Goal: Task Accomplishment & Management: Manage account settings

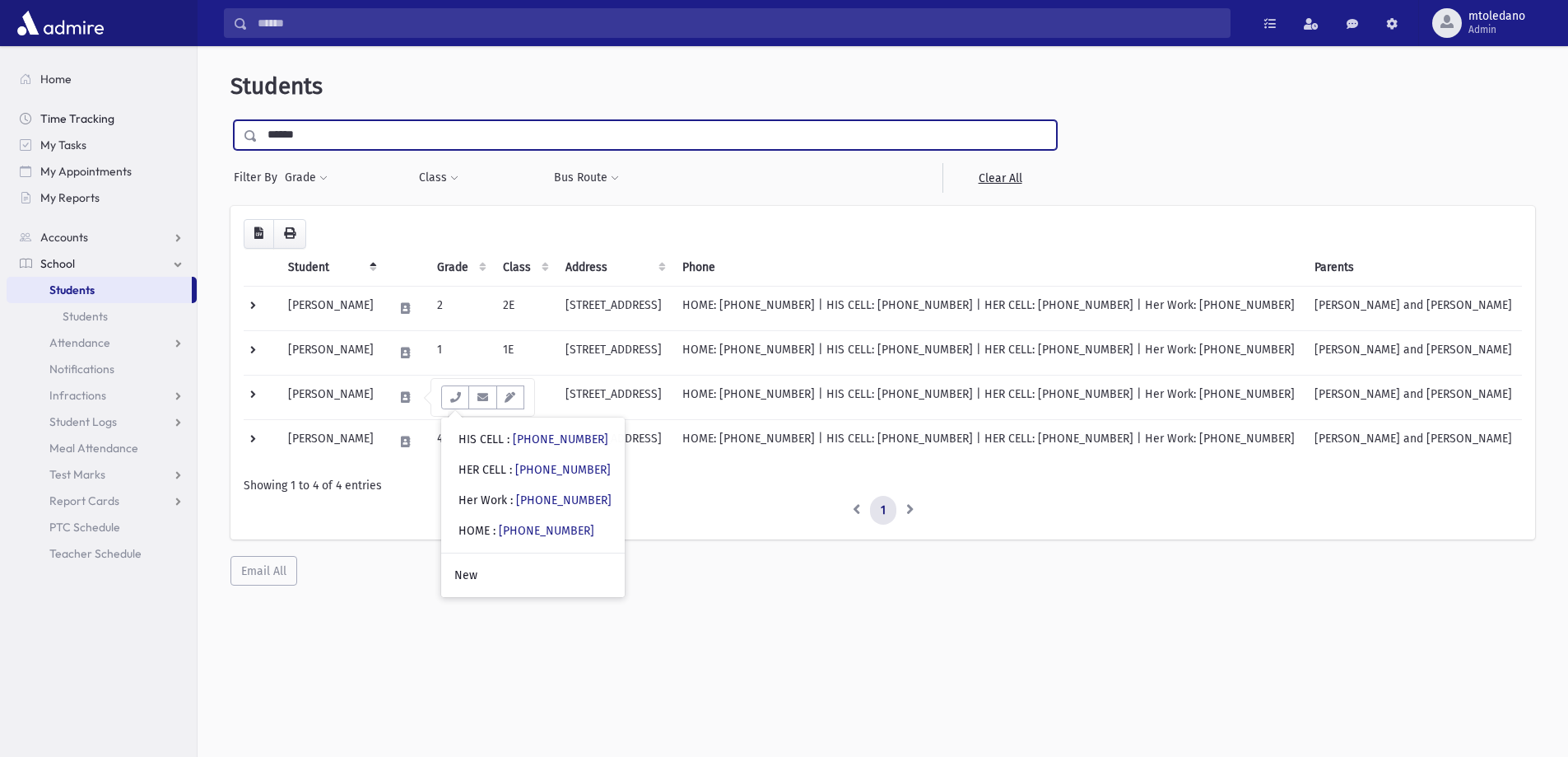
drag, startPoint x: 350, startPoint y: 136, endPoint x: 195, endPoint y: 124, distance: 155.5
click at [197, 123] on div "Search Results All Accounts" at bounding box center [784, 400] width 1568 height 801
type input "*****"
click at [231, 120] on input "submit" at bounding box center [253, 131] width 46 height 22
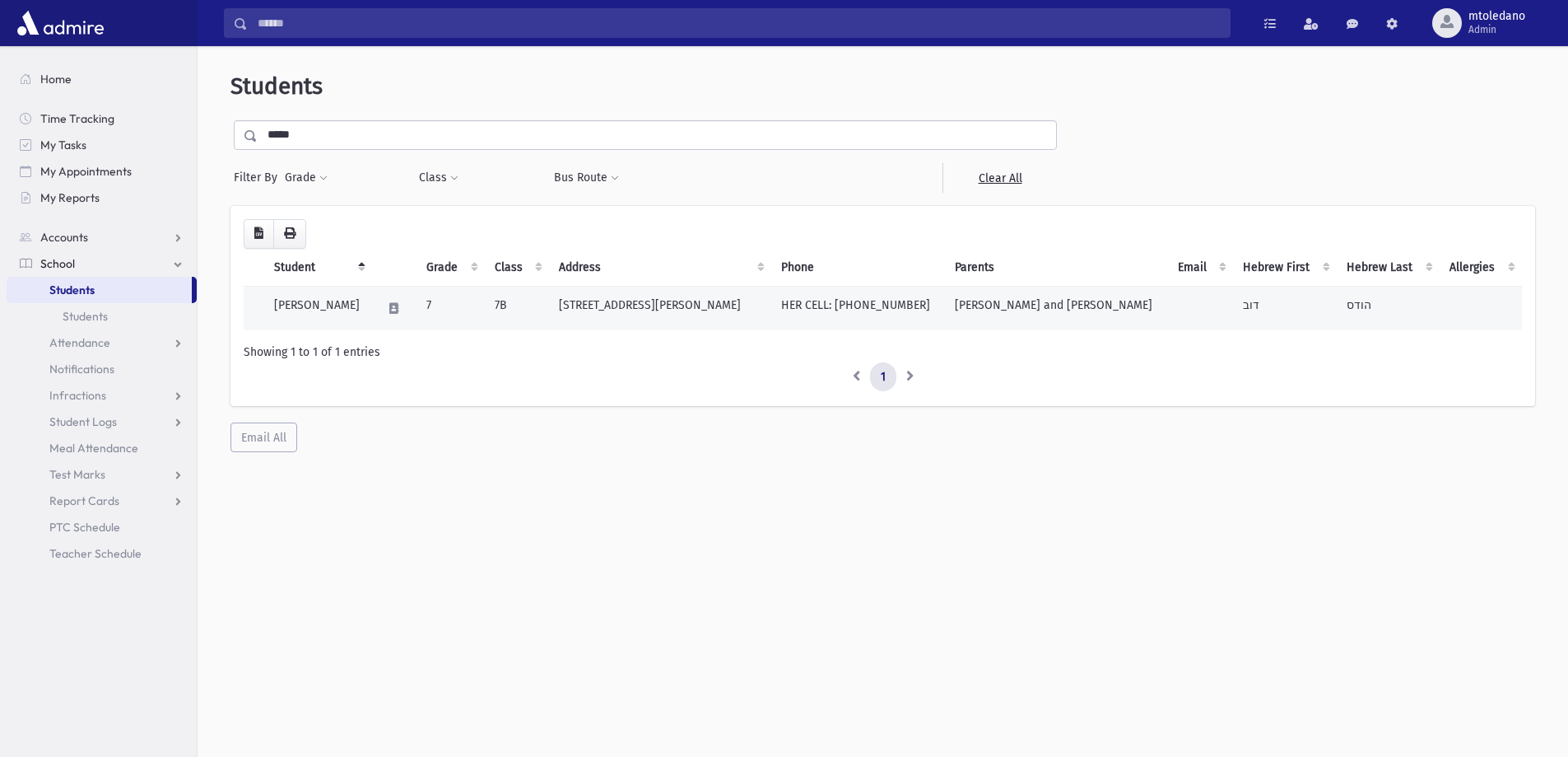
click at [329, 307] on td "Hodes, Dov" at bounding box center [318, 307] width 108 height 45
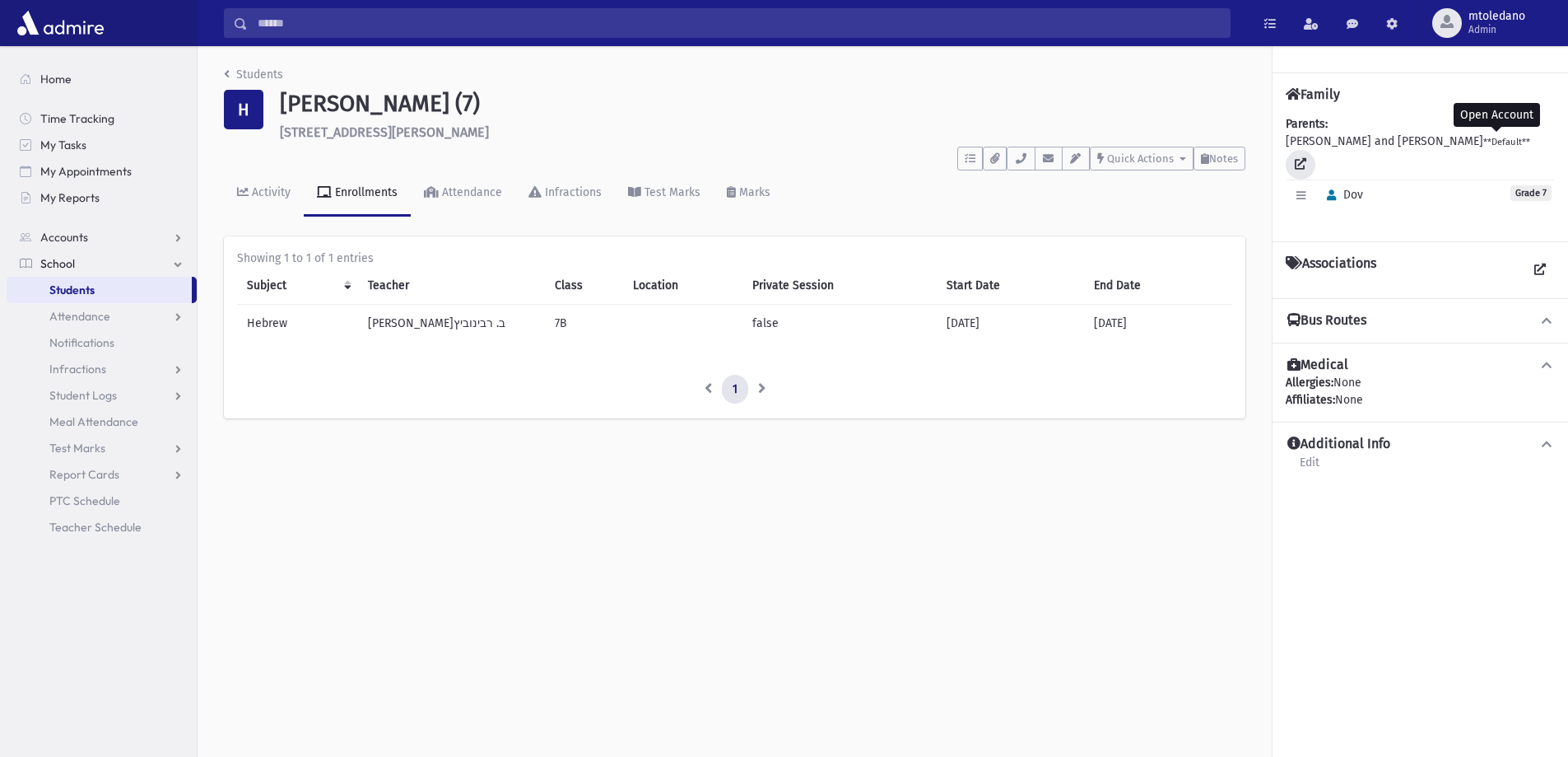
click at [1306, 158] on icon at bounding box center [1300, 164] width 12 height 12
click at [259, 72] on link "Students" at bounding box center [253, 74] width 59 height 14
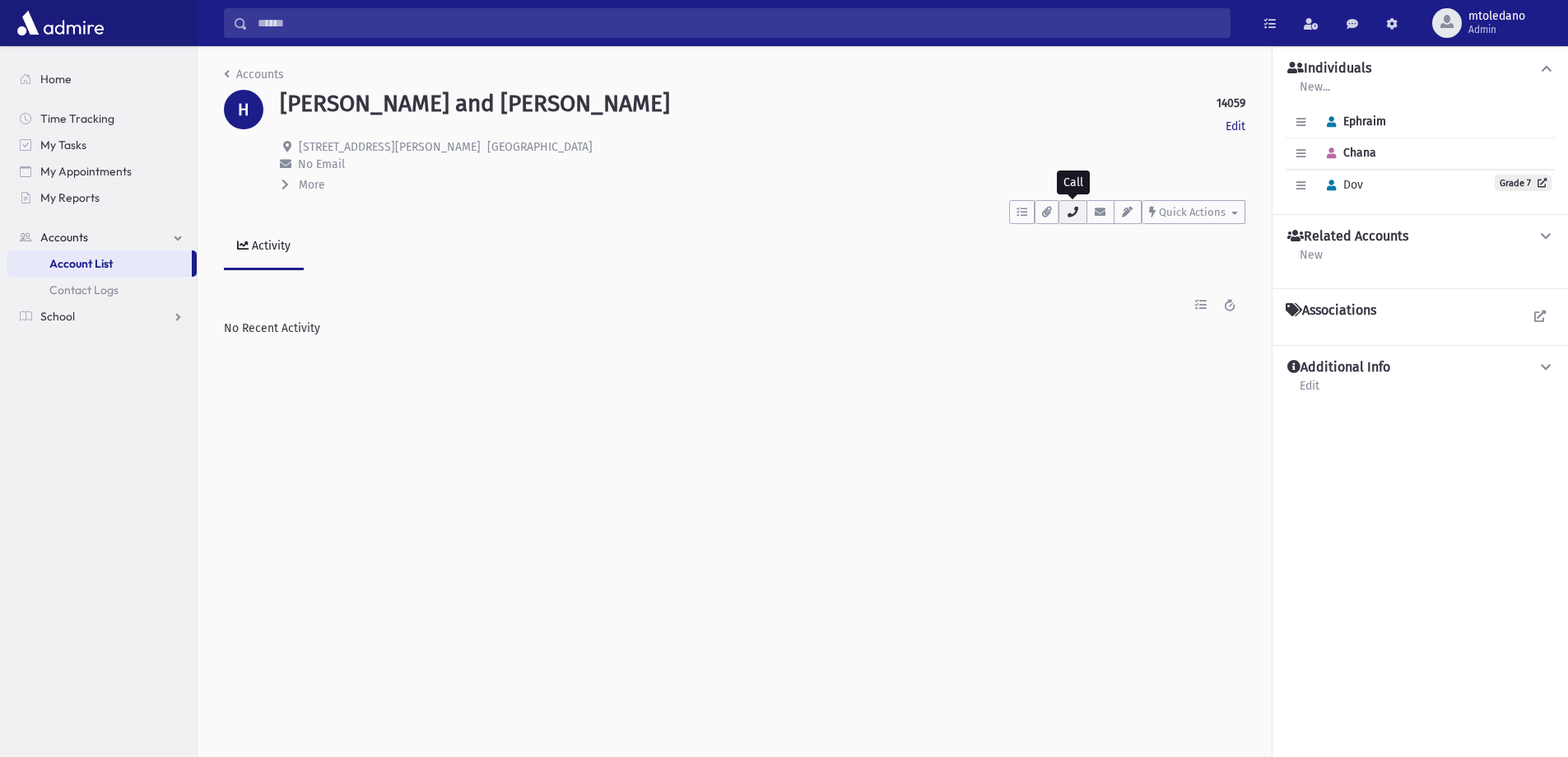
click at [1076, 211] on icon "button" at bounding box center [1073, 212] width 13 height 11
click at [966, 267] on div "Activity" at bounding box center [734, 254] width 1022 height 60
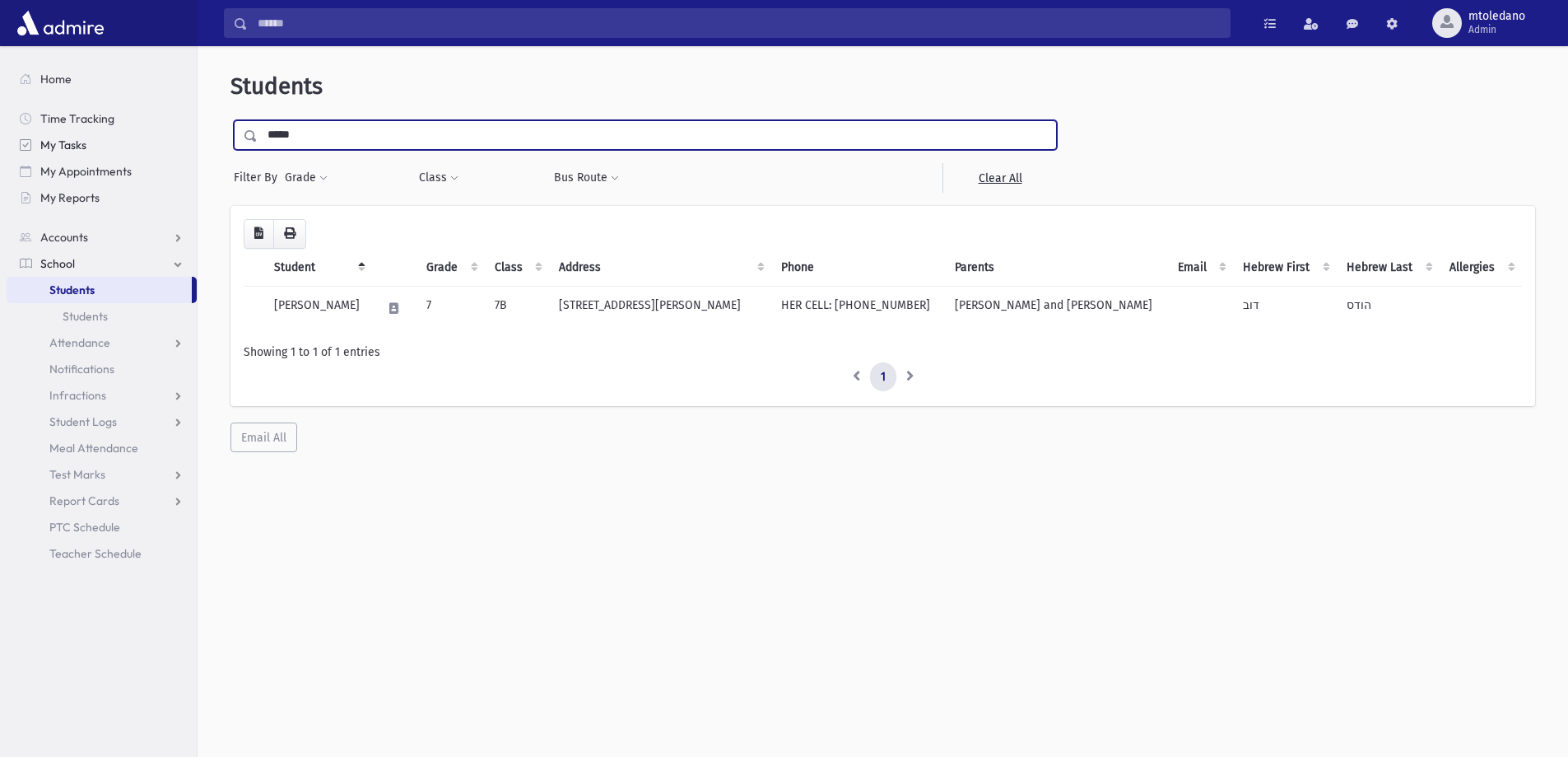
drag, startPoint x: 313, startPoint y: 124, endPoint x: 132, endPoint y: 144, distance: 182.1
click at [132, 144] on div "Search Results All Accounts" at bounding box center [784, 400] width 1568 height 801
type input "*****"
click at [231, 120] on input "submit" at bounding box center [253, 131] width 46 height 22
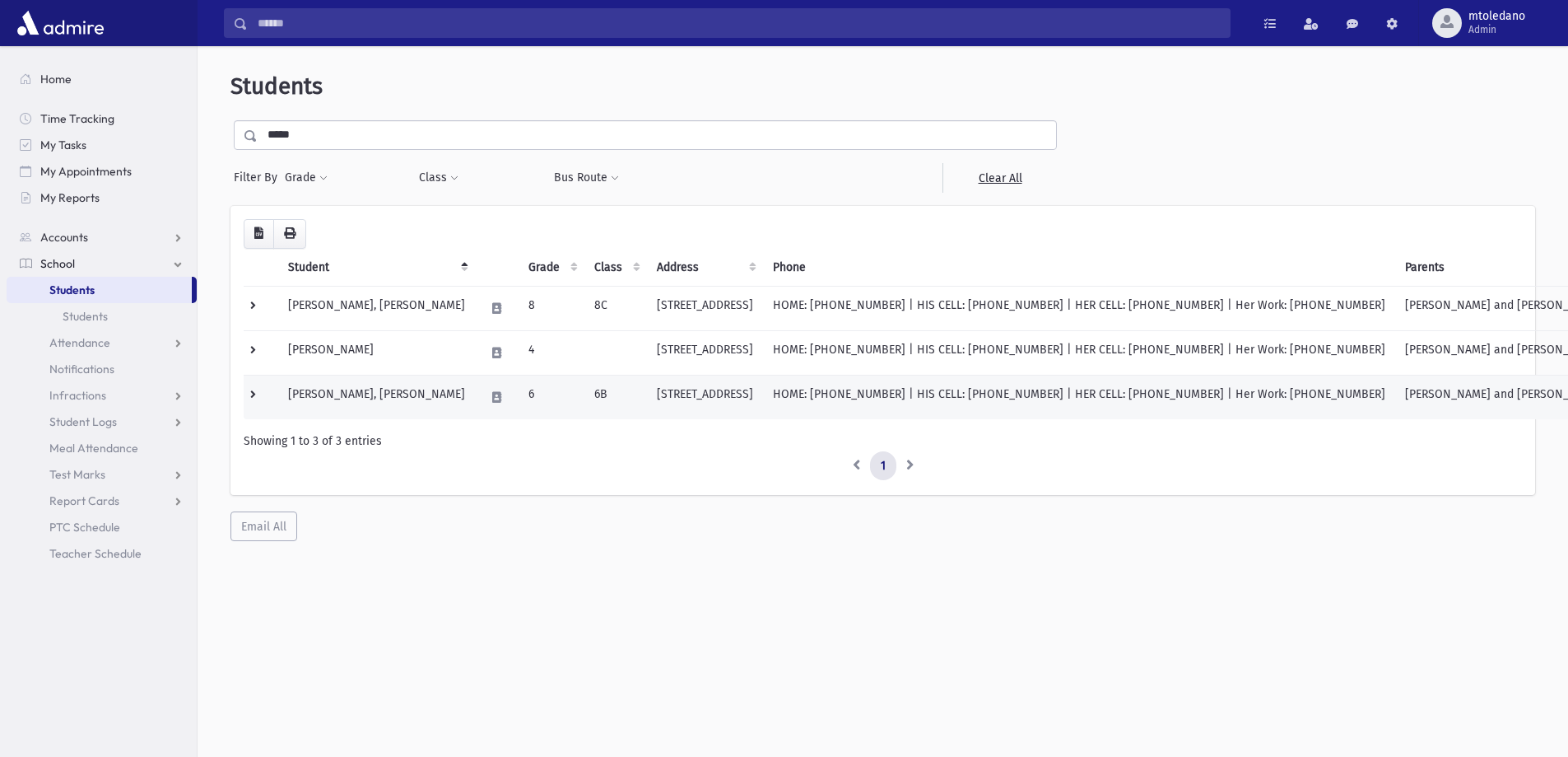
click at [321, 389] on td "Daina, Yisroel Meir" at bounding box center [376, 396] width 197 height 45
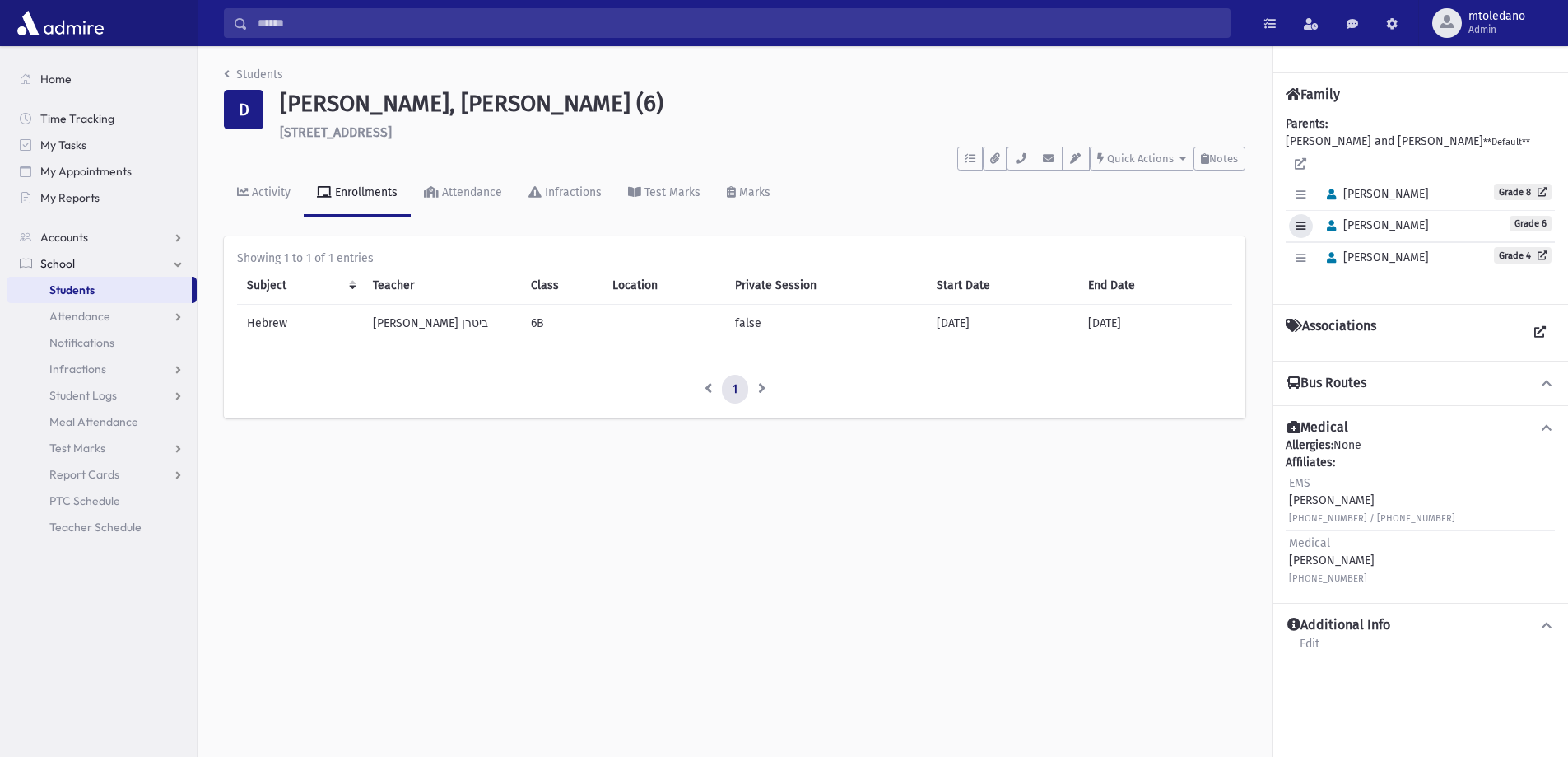
click at [1297, 221] on icon "button" at bounding box center [1301, 226] width 9 height 11
click at [1342, 257] on link "Edit Individual" at bounding box center [1355, 268] width 132 height 31
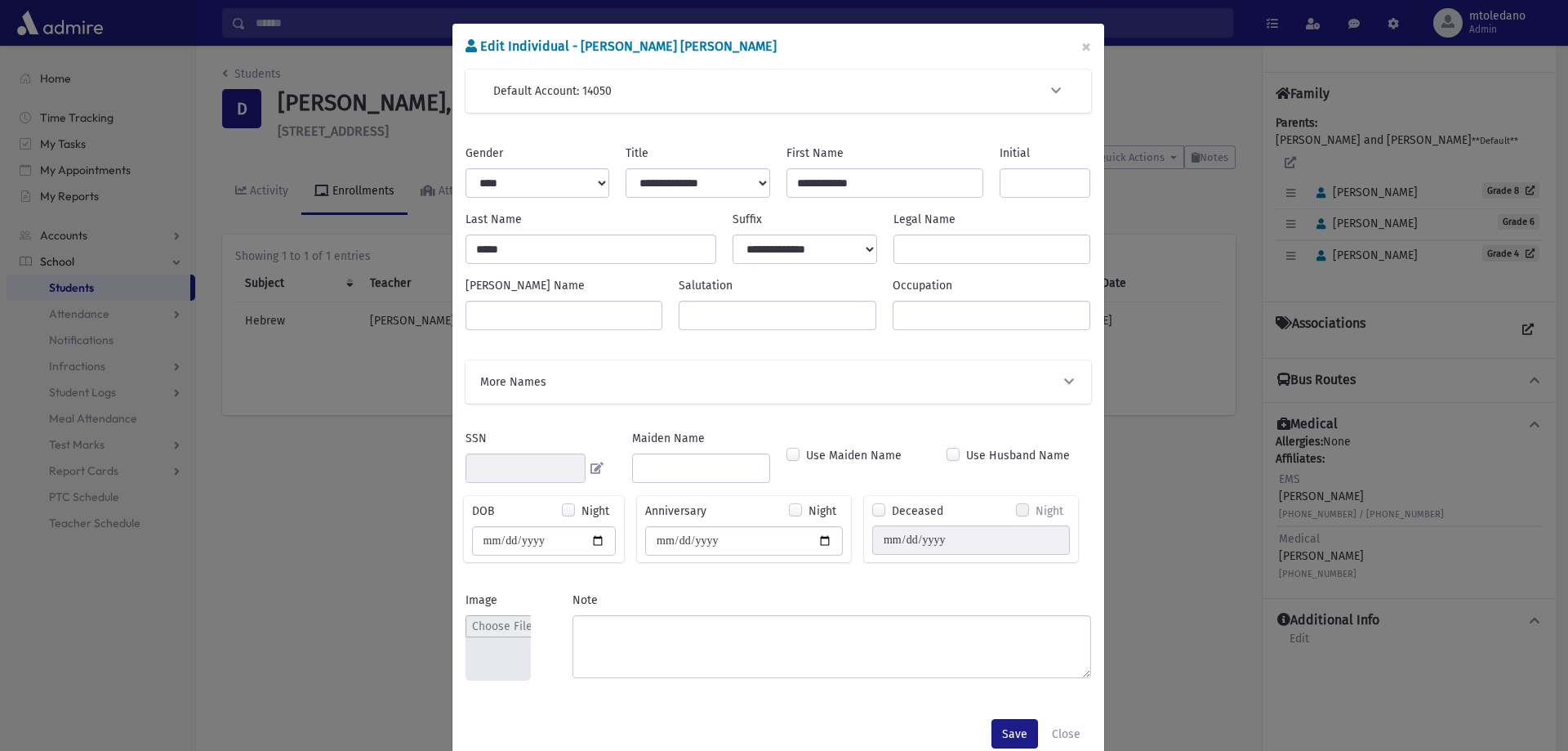
click at [1062, 377] on icon "button" at bounding box center [1069, 381] width 14 height 12
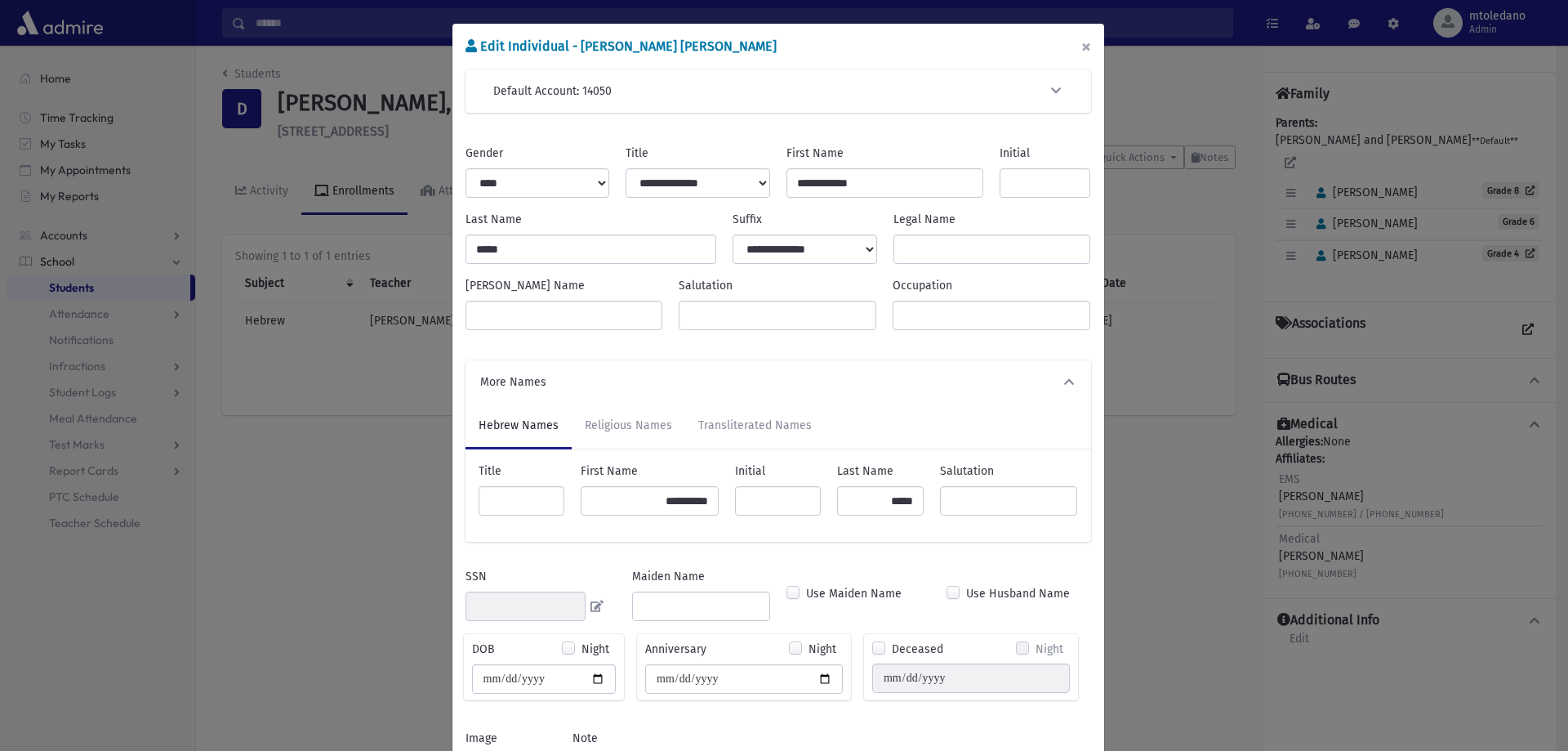
click at [1080, 48] on button "×" at bounding box center [1086, 46] width 36 height 46
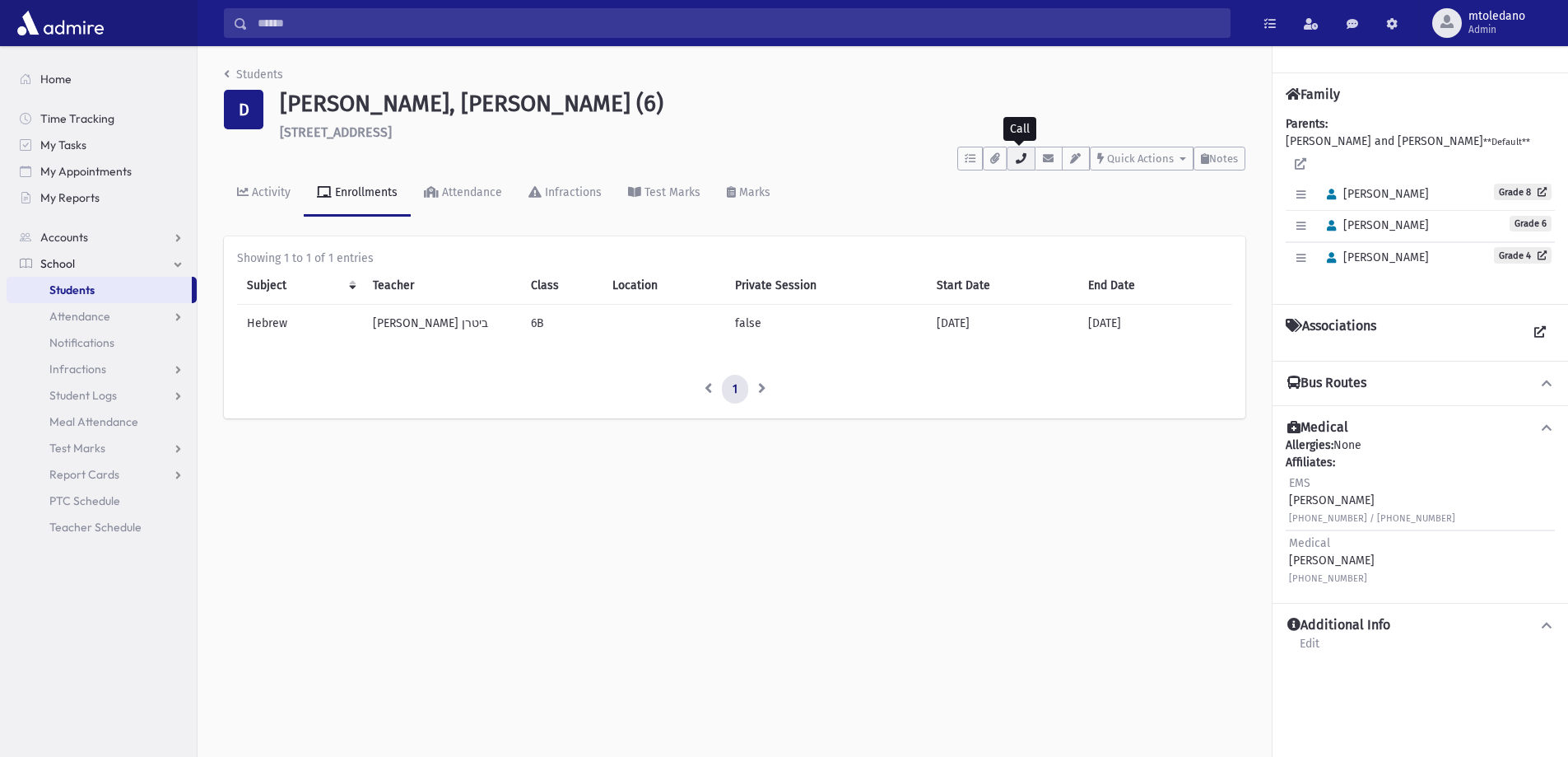
click at [1025, 150] on button "button" at bounding box center [1020, 158] width 28 height 24
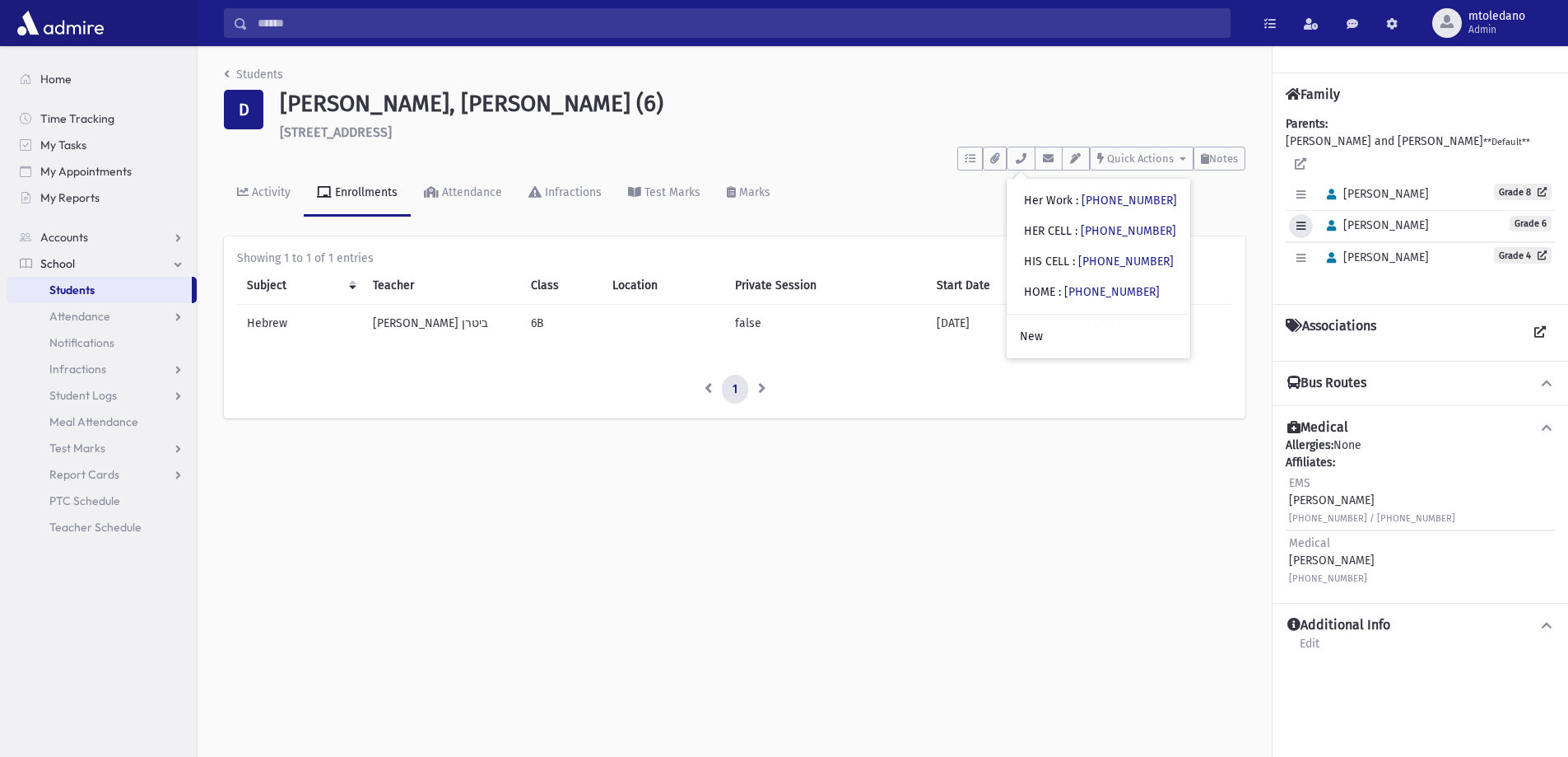
click at [1305, 215] on button "button" at bounding box center [1301, 226] width 24 height 24
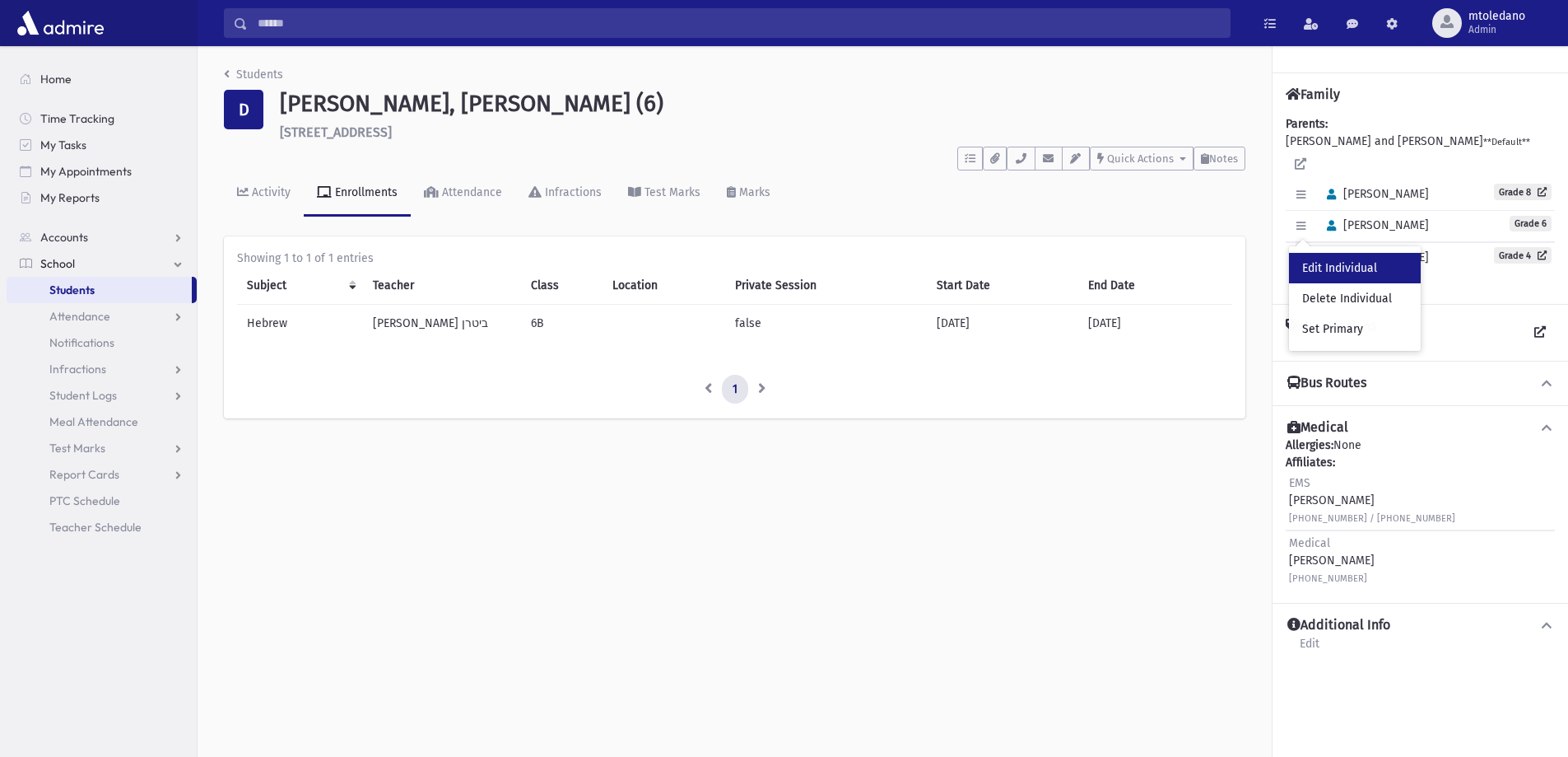
click at [1312, 253] on link "Edit Individual" at bounding box center [1355, 268] width 132 height 31
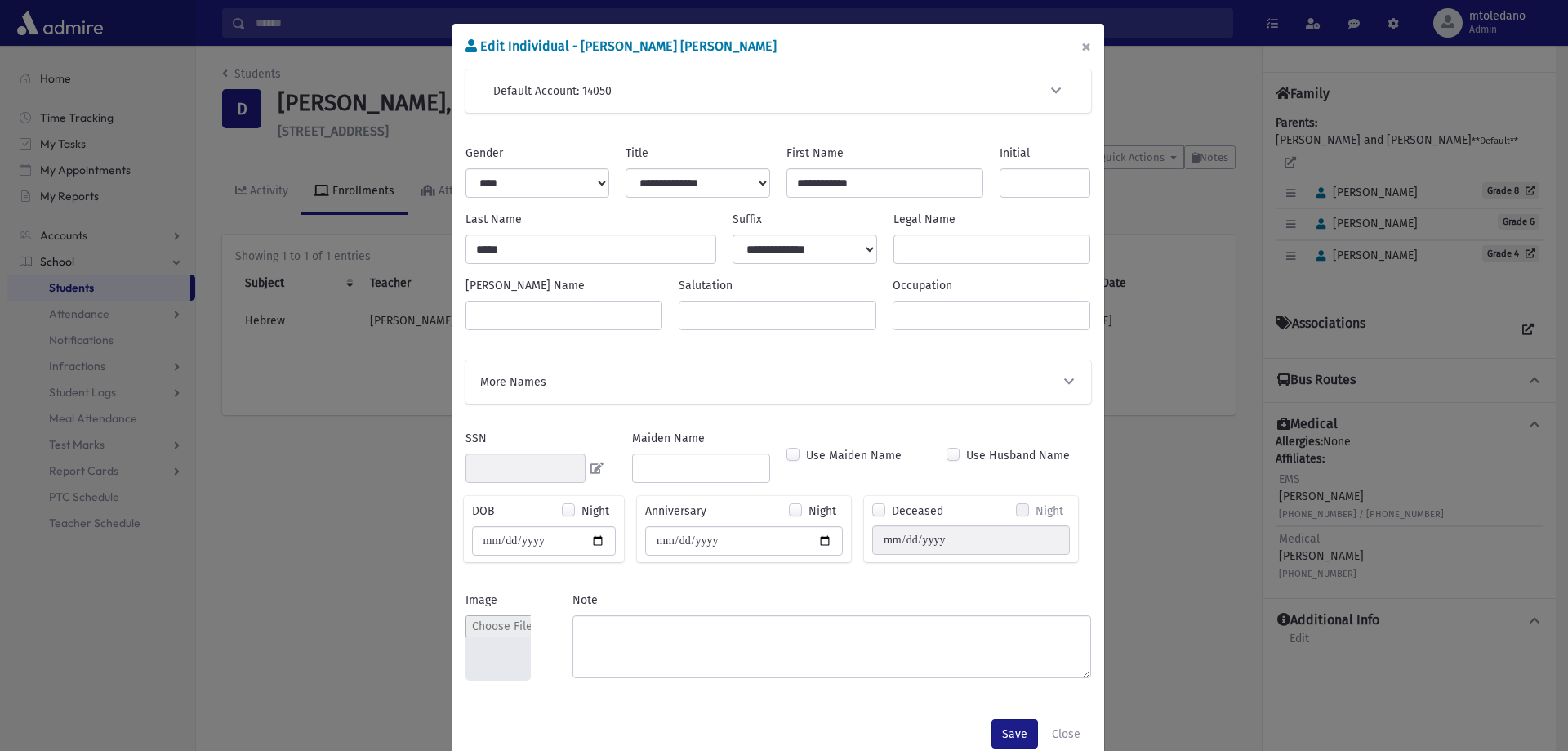
click at [1080, 48] on button "×" at bounding box center [1086, 46] width 36 height 46
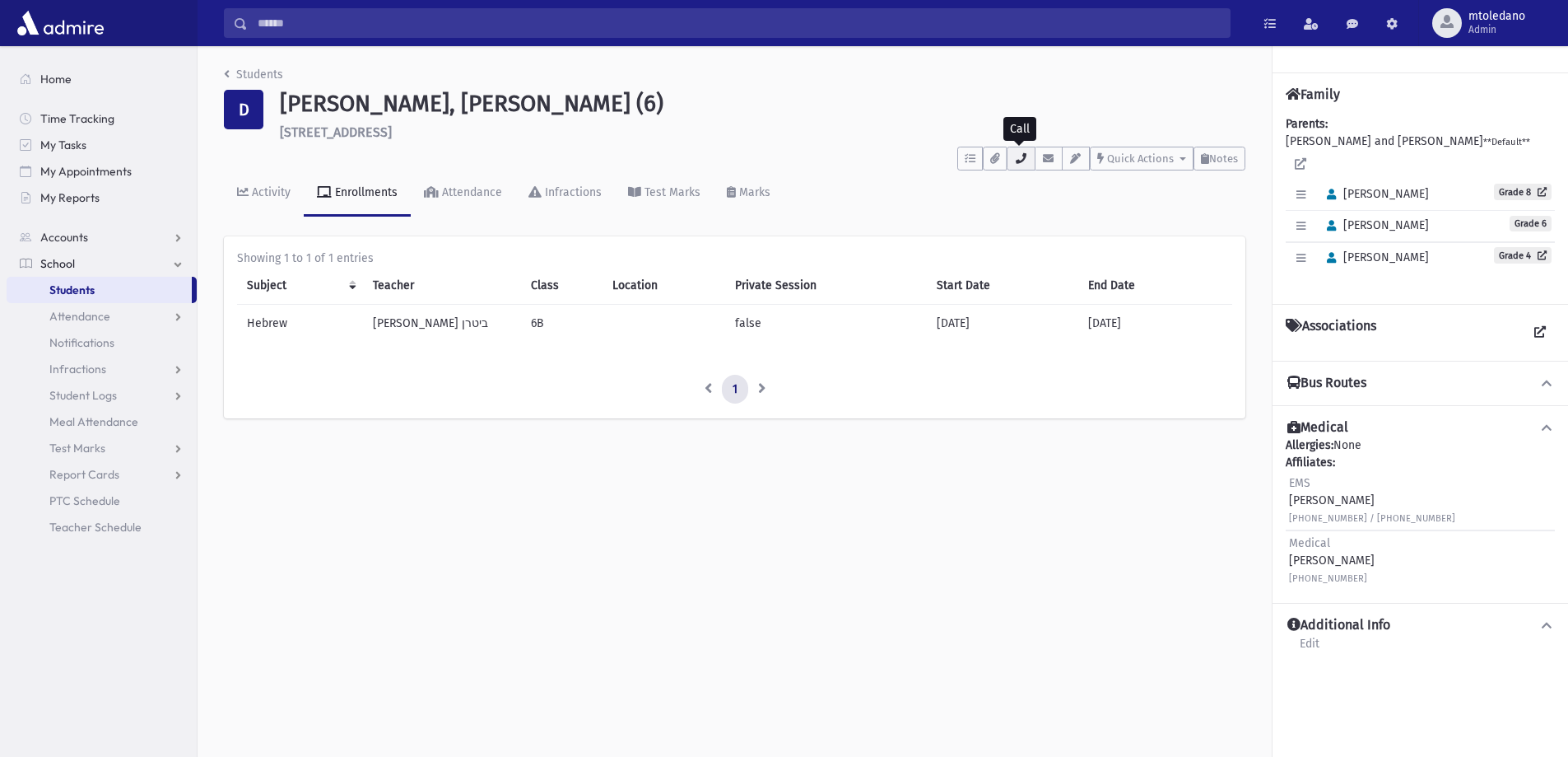
click at [1018, 162] on icon "button" at bounding box center [1020, 159] width 13 height 11
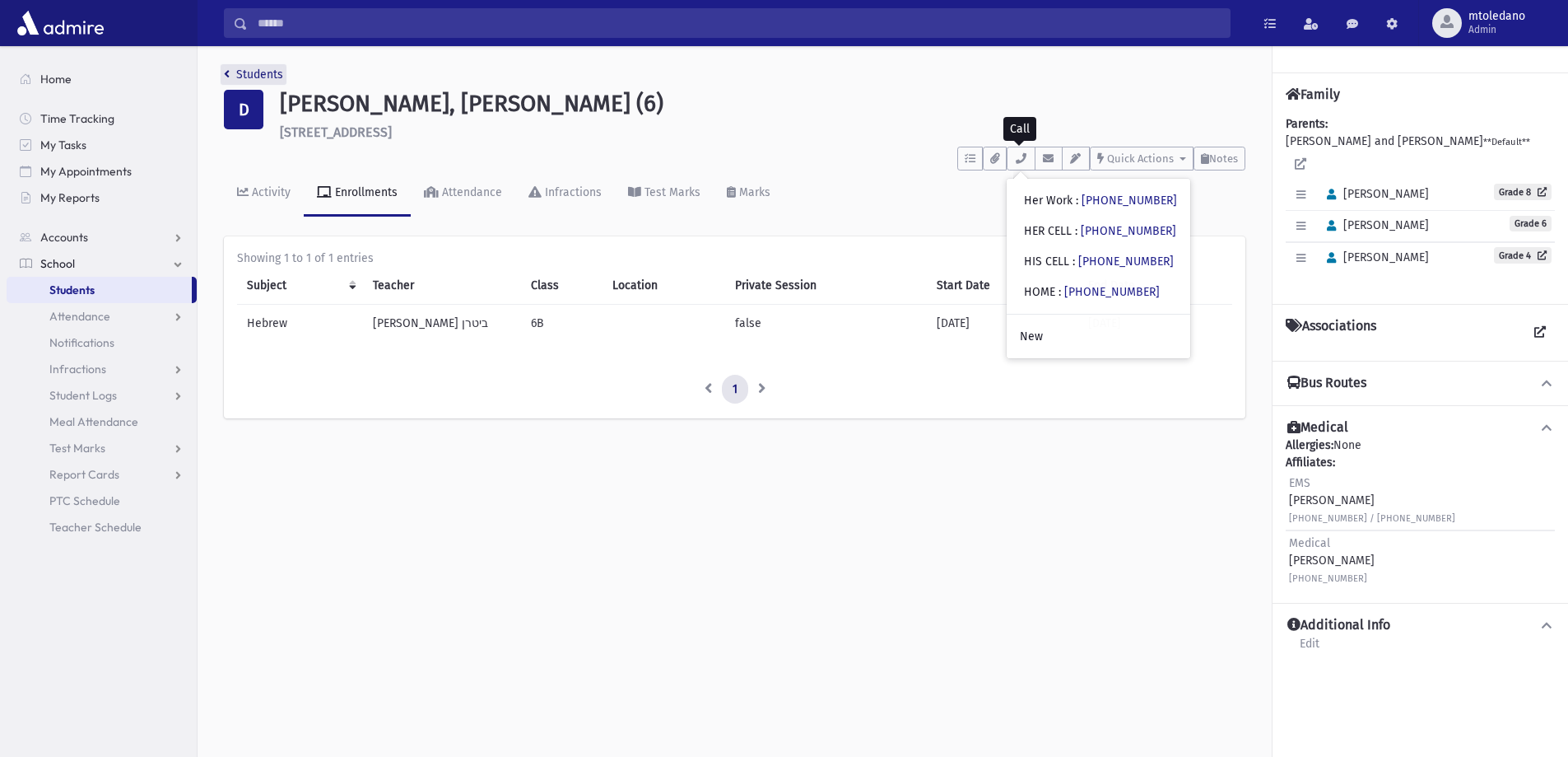
click at [233, 68] on link "Students" at bounding box center [253, 74] width 59 height 14
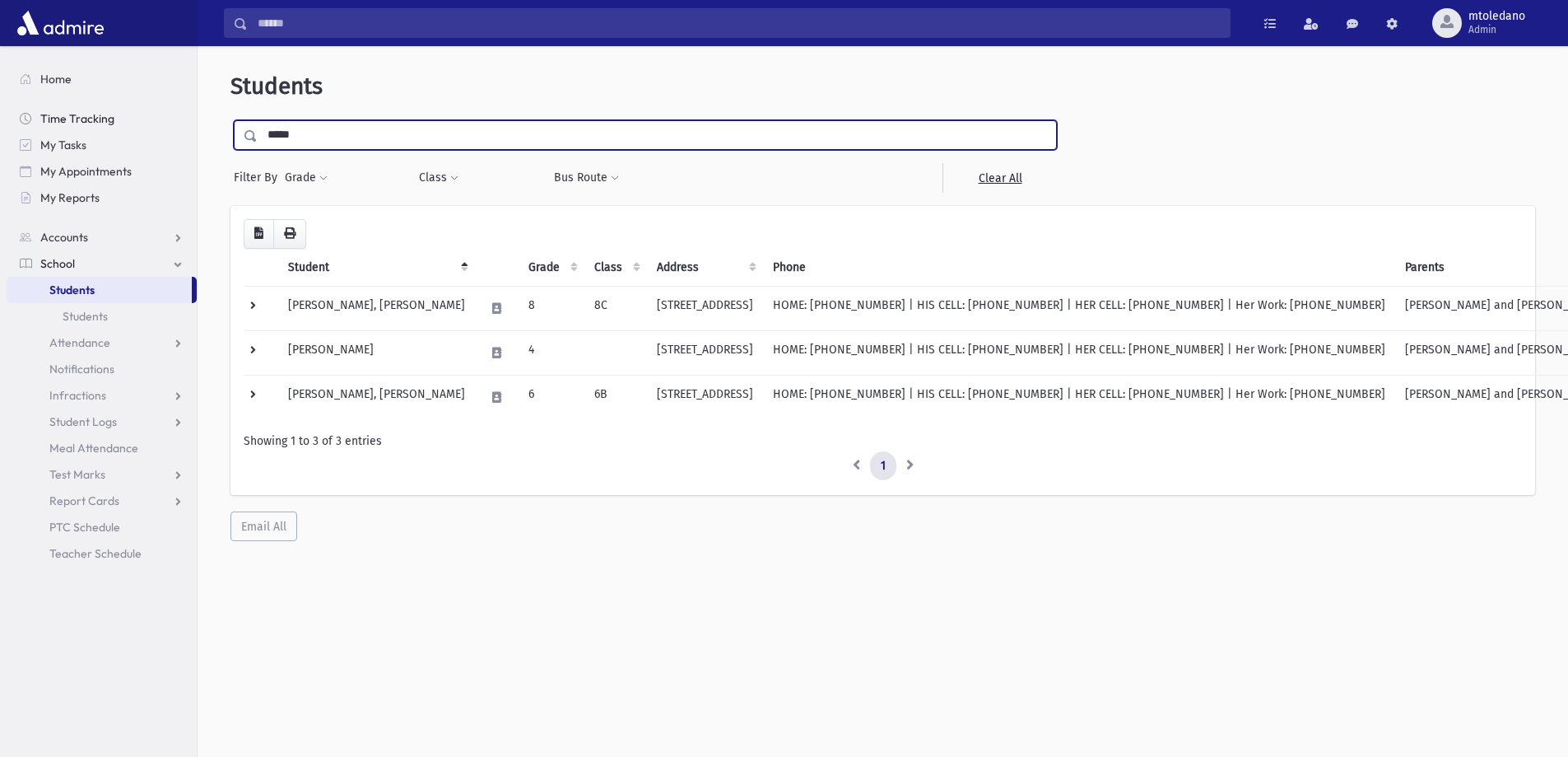
drag, startPoint x: 312, startPoint y: 140, endPoint x: 134, endPoint y: 129, distance: 178.3
click at [135, 129] on div "Search Results All Accounts" at bounding box center [784, 400] width 1568 height 801
type input "****"
click at [231, 120] on input "submit" at bounding box center [253, 131] width 46 height 22
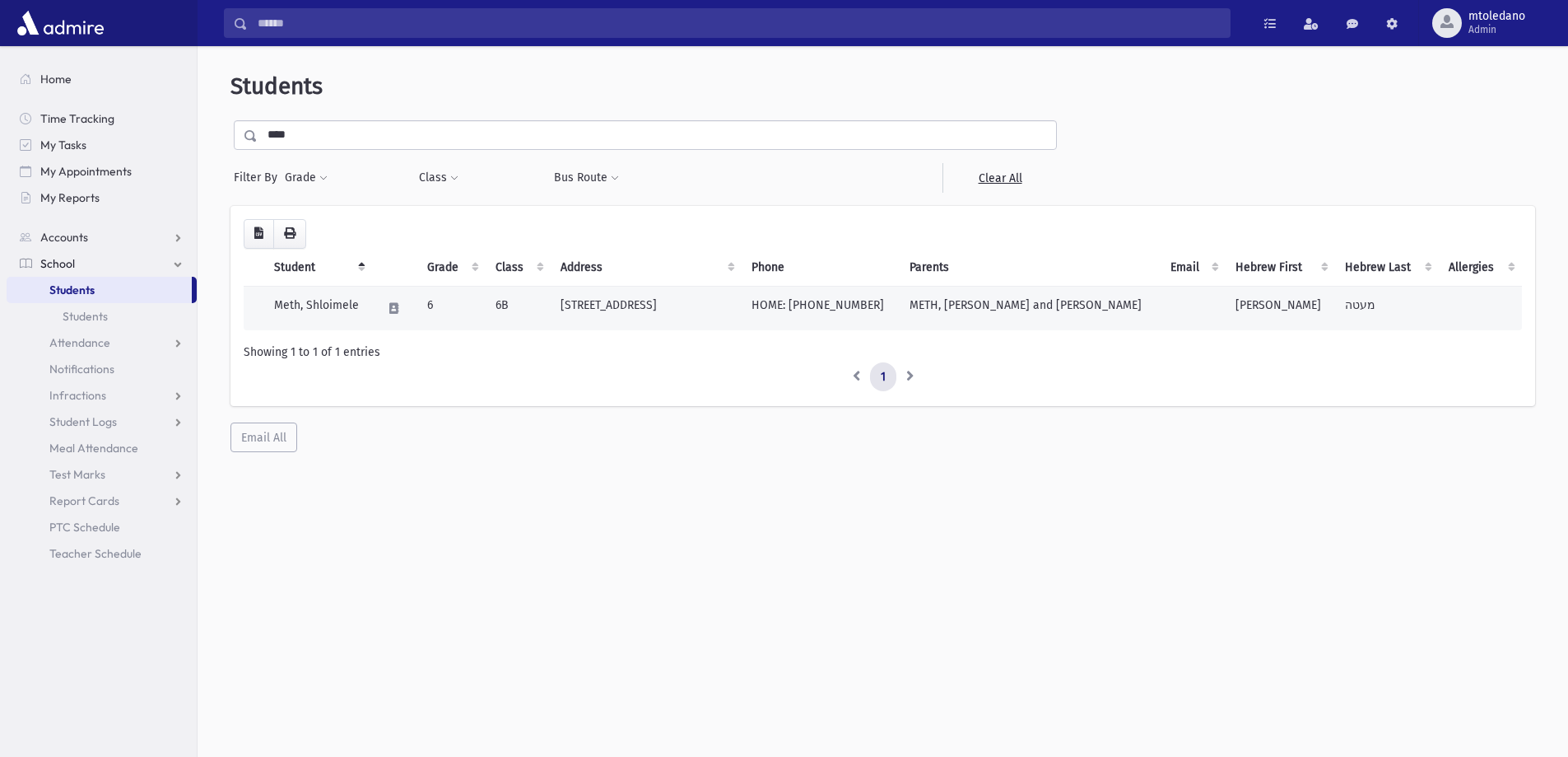
click at [611, 305] on td "422 Ocean Ave Lakewood, NJ 08701" at bounding box center [646, 307] width 191 height 45
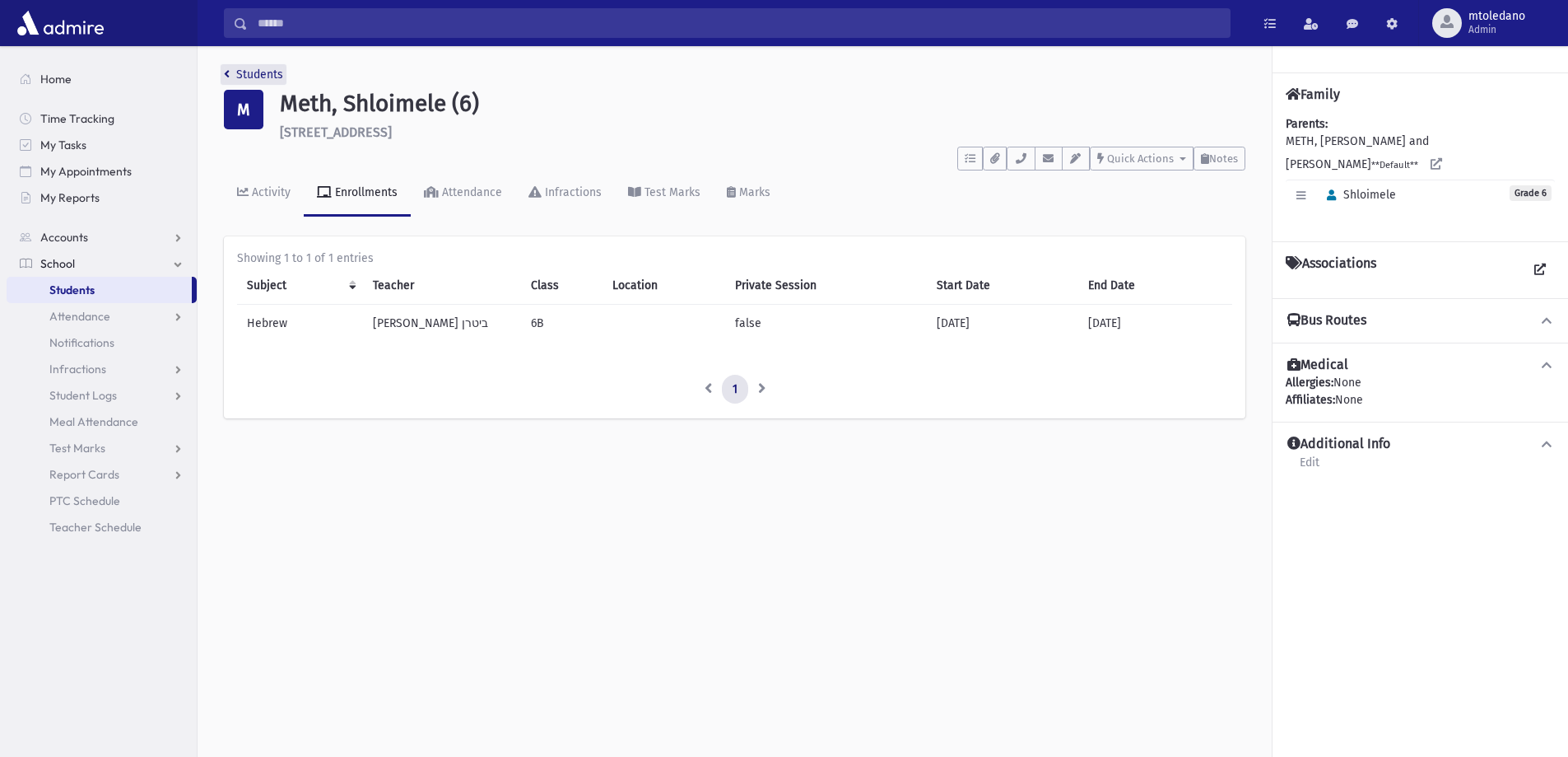
click at [274, 75] on link "Students" at bounding box center [253, 74] width 59 height 14
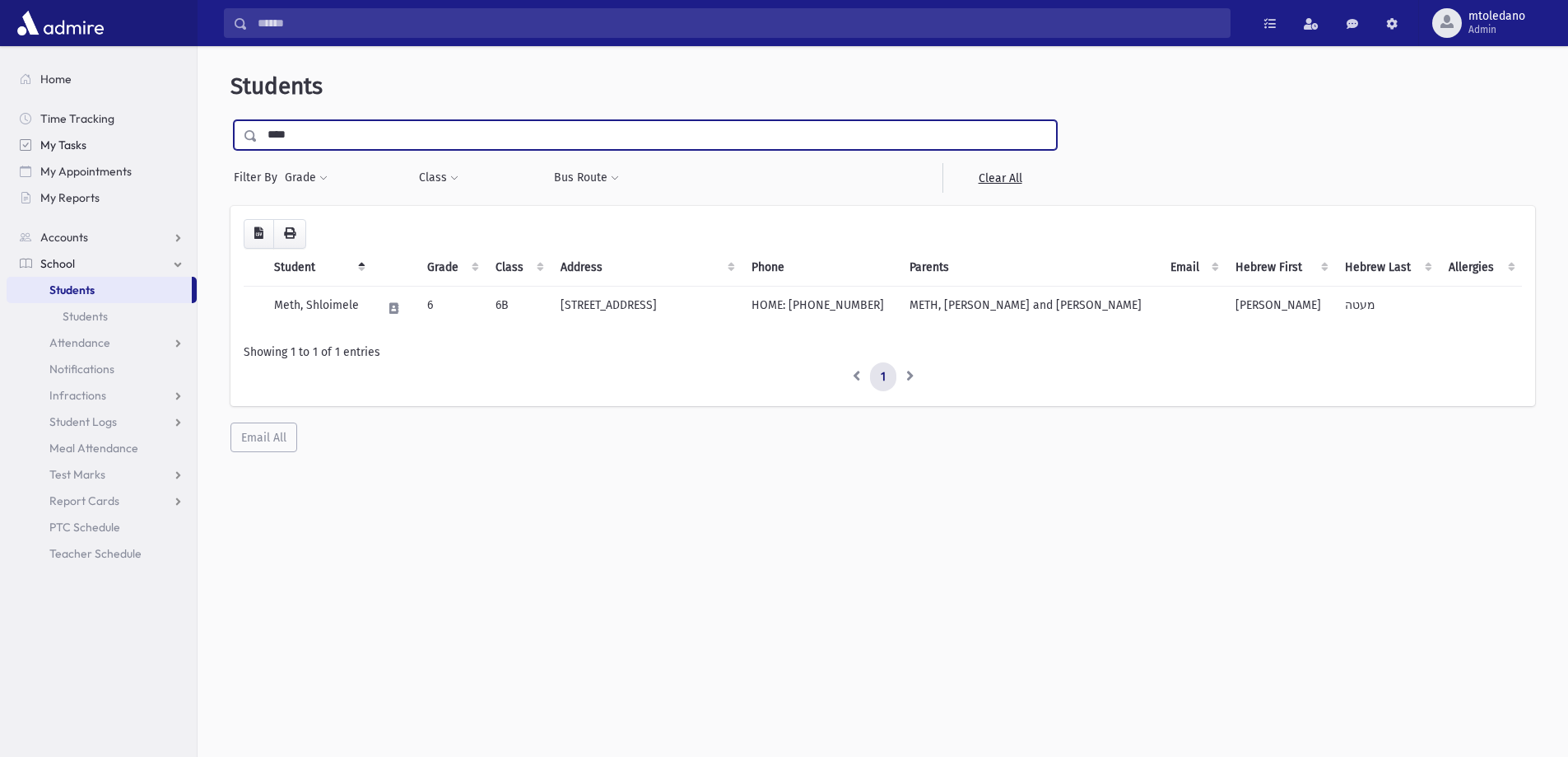
drag, startPoint x: 348, startPoint y: 141, endPoint x: 158, endPoint y: 142, distance: 190.0
click at [159, 142] on div "Search Results All Accounts" at bounding box center [784, 400] width 1568 height 801
type input "********"
click at [231, 120] on input "submit" at bounding box center [253, 131] width 46 height 22
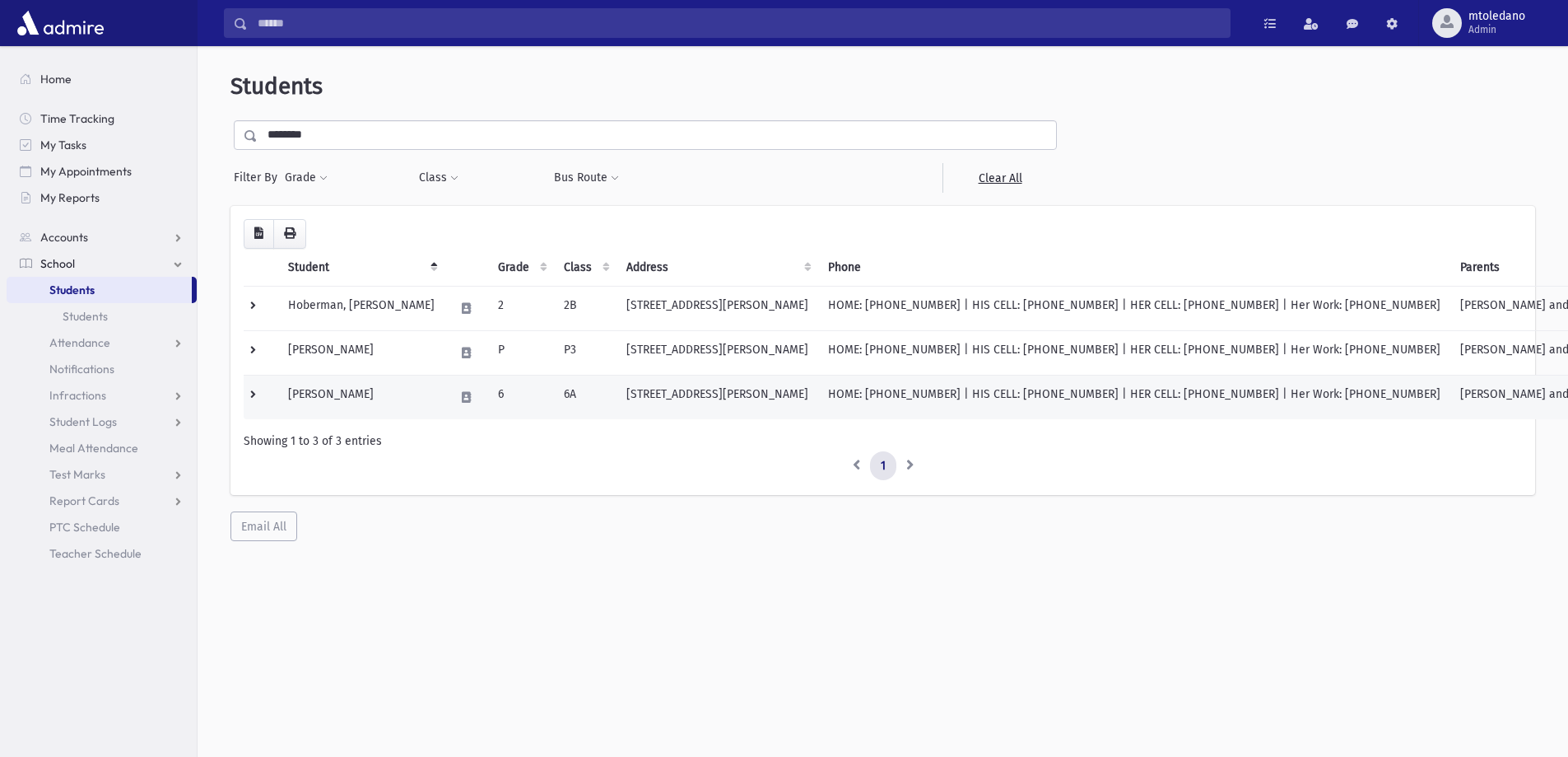
click at [347, 388] on td "Hoberman, Zev" at bounding box center [361, 396] width 166 height 45
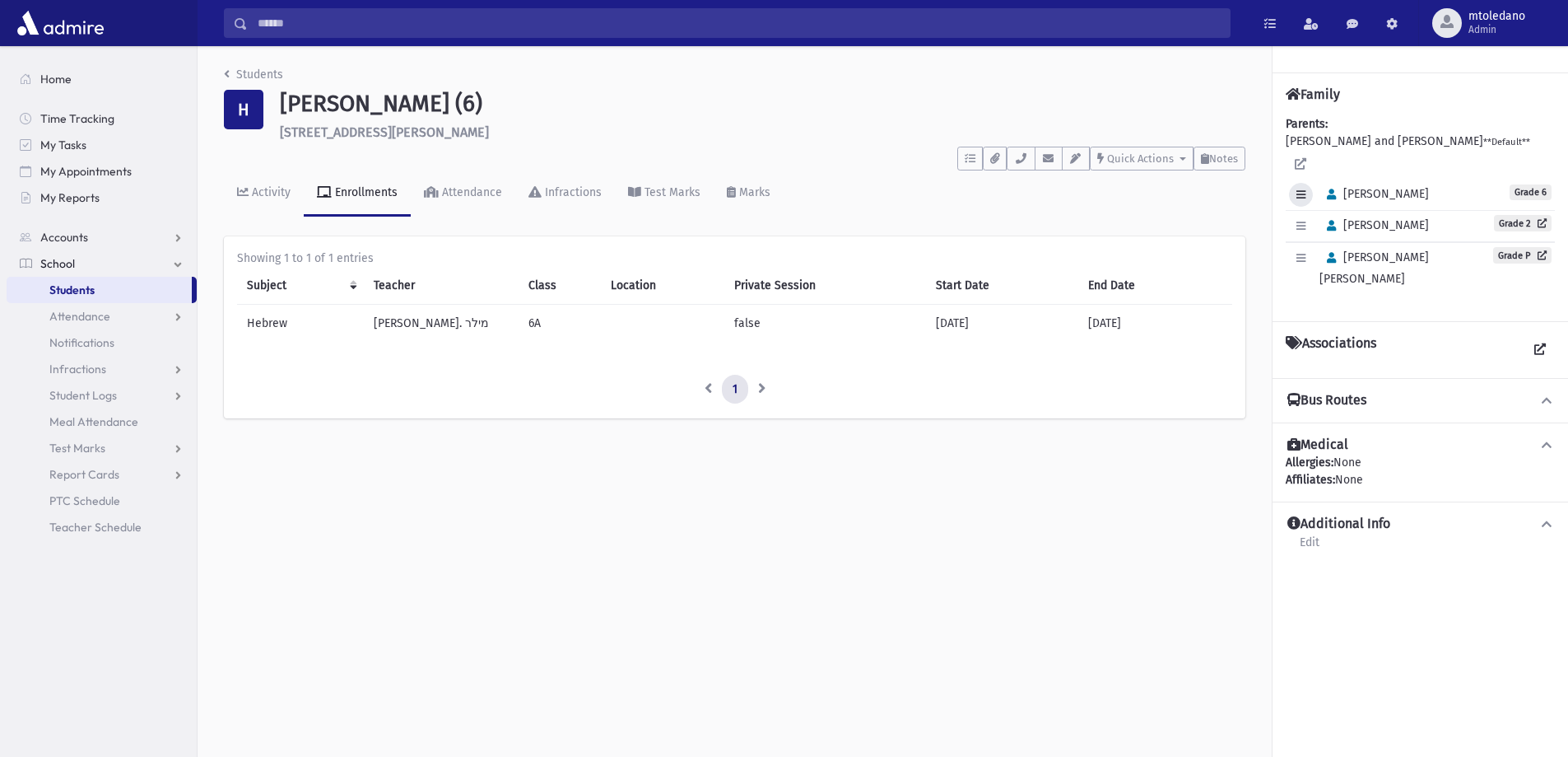
click at [1306, 183] on button "button" at bounding box center [1301, 194] width 24 height 24
click at [1348, 227] on link "Edit Individual" at bounding box center [1355, 237] width 132 height 31
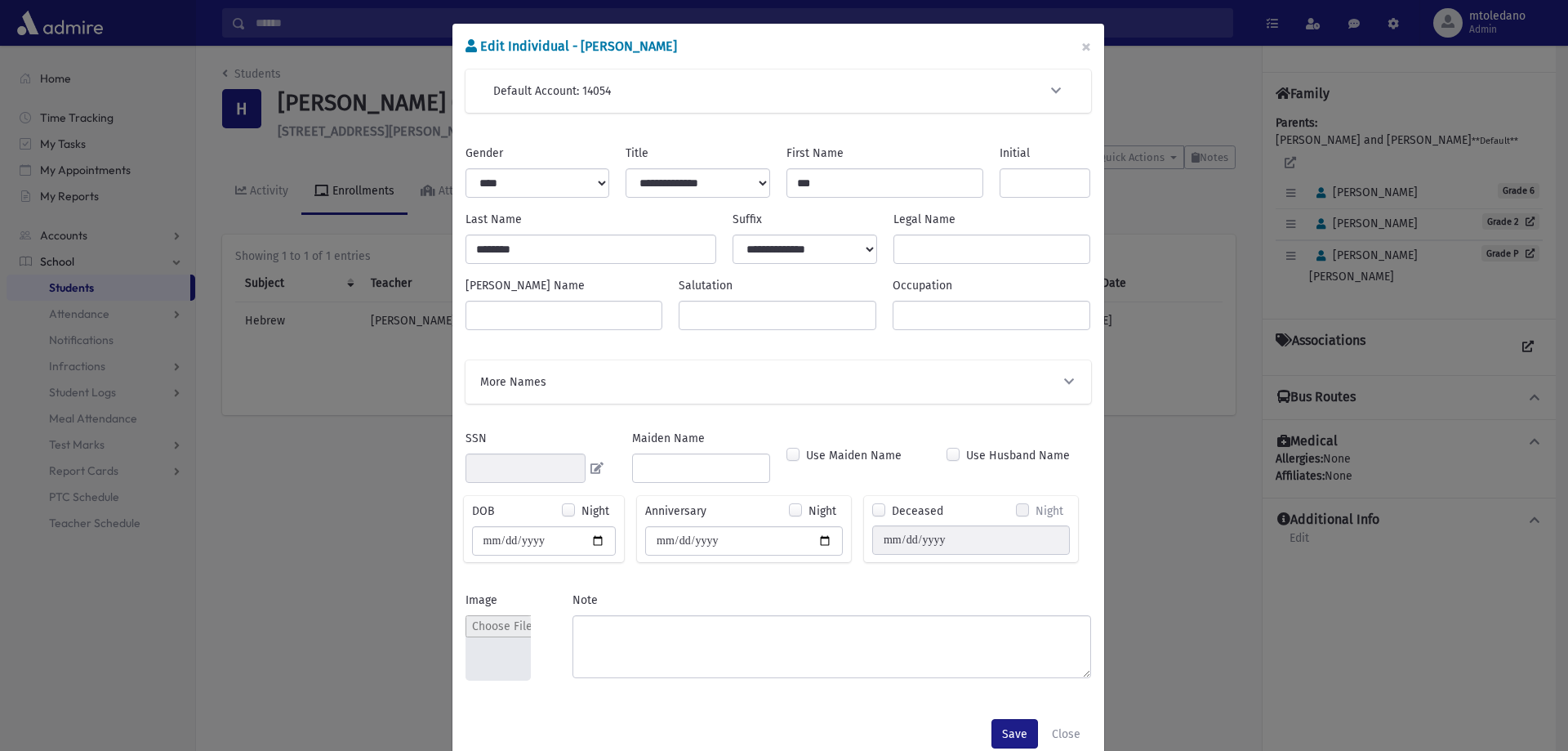
click at [1062, 373] on span "button" at bounding box center [1069, 381] width 14 height 17
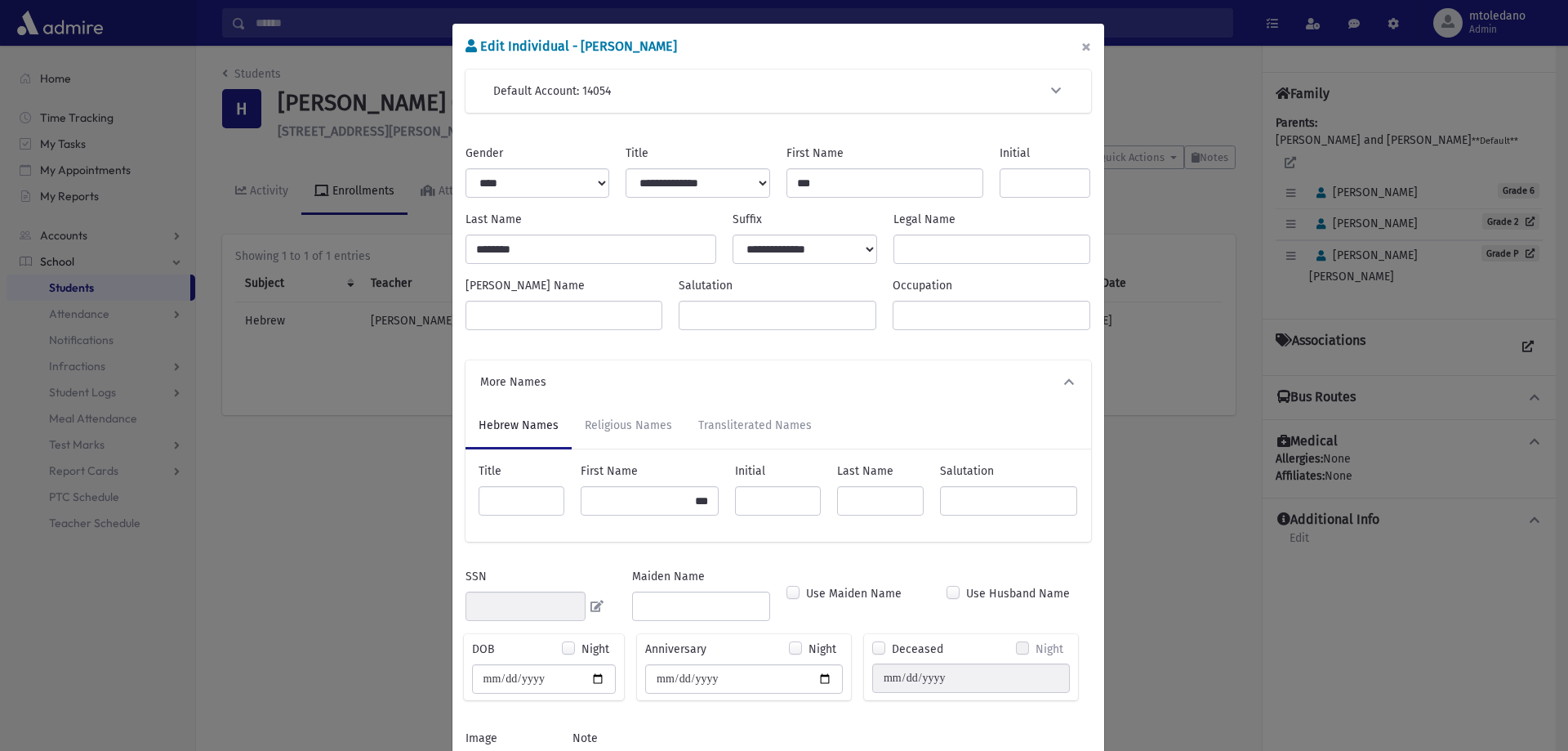
click at [1081, 50] on button "×" at bounding box center [1086, 46] width 36 height 46
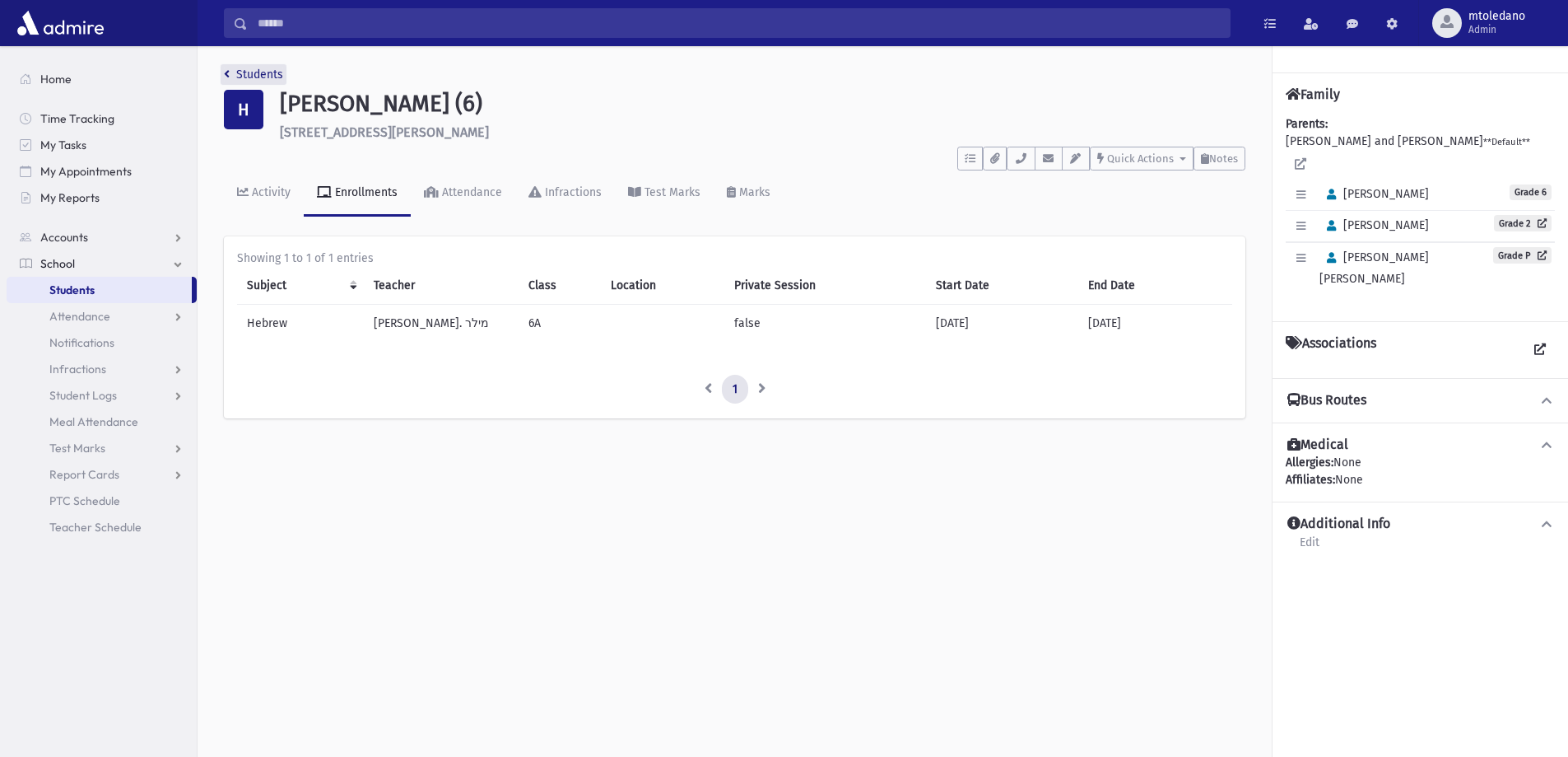
click at [235, 75] on link "Students" at bounding box center [253, 74] width 59 height 14
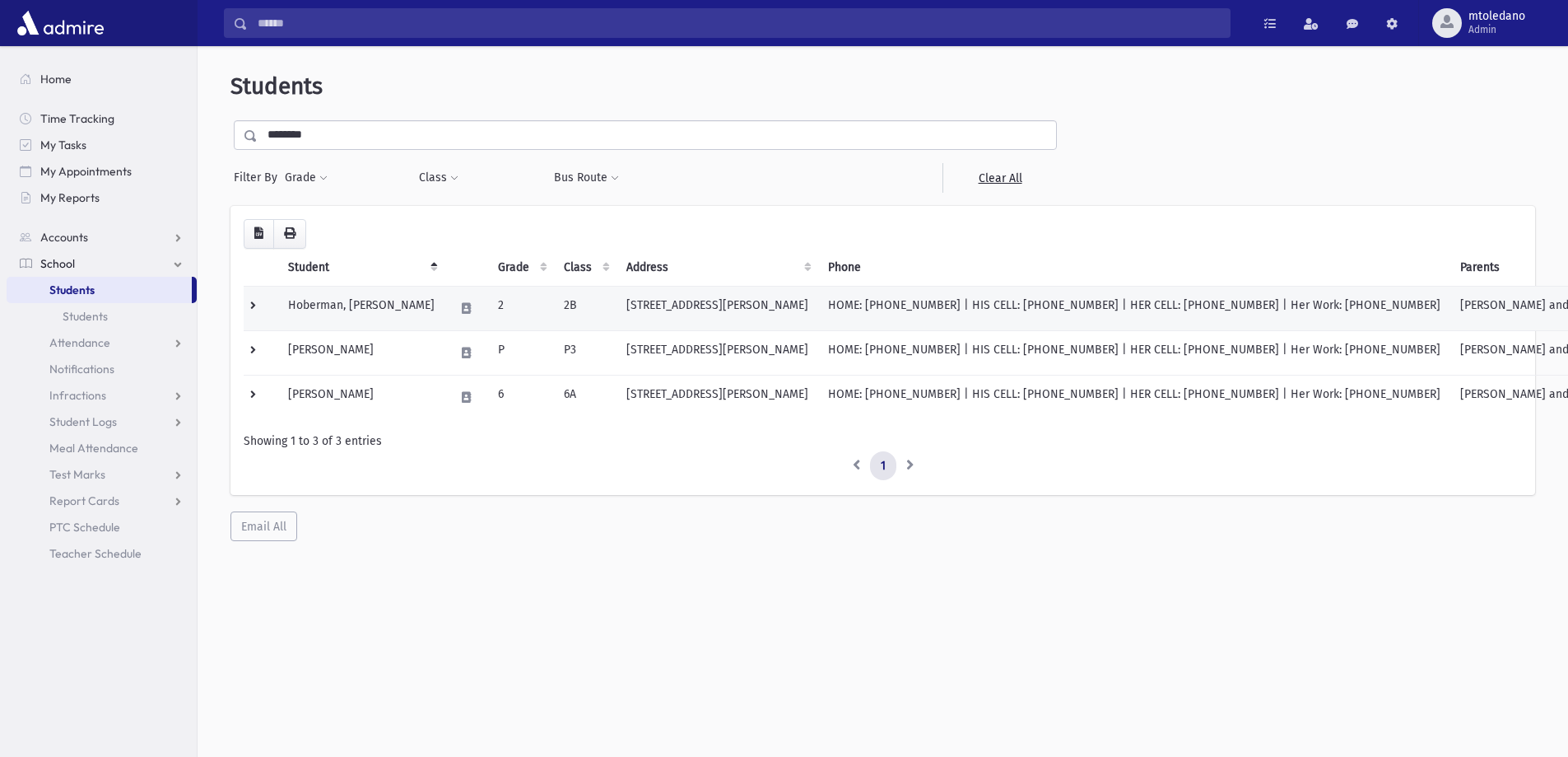
click at [364, 303] on td "Hoberman, [PERSON_NAME]" at bounding box center [361, 307] width 166 height 45
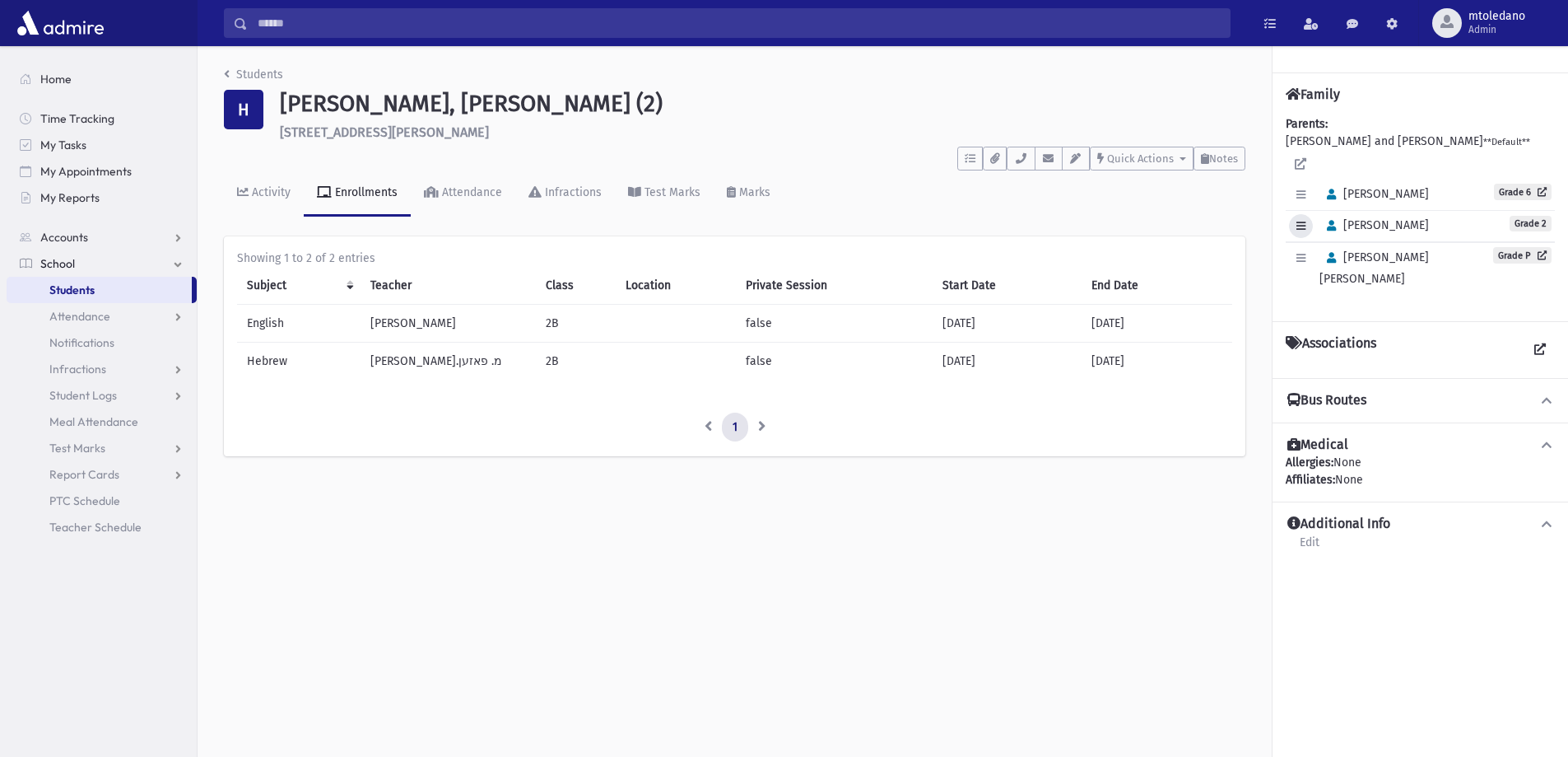
click at [1300, 221] on icon "button" at bounding box center [1301, 226] width 9 height 11
click at [1329, 253] on link "Edit Individual" at bounding box center [1355, 268] width 132 height 31
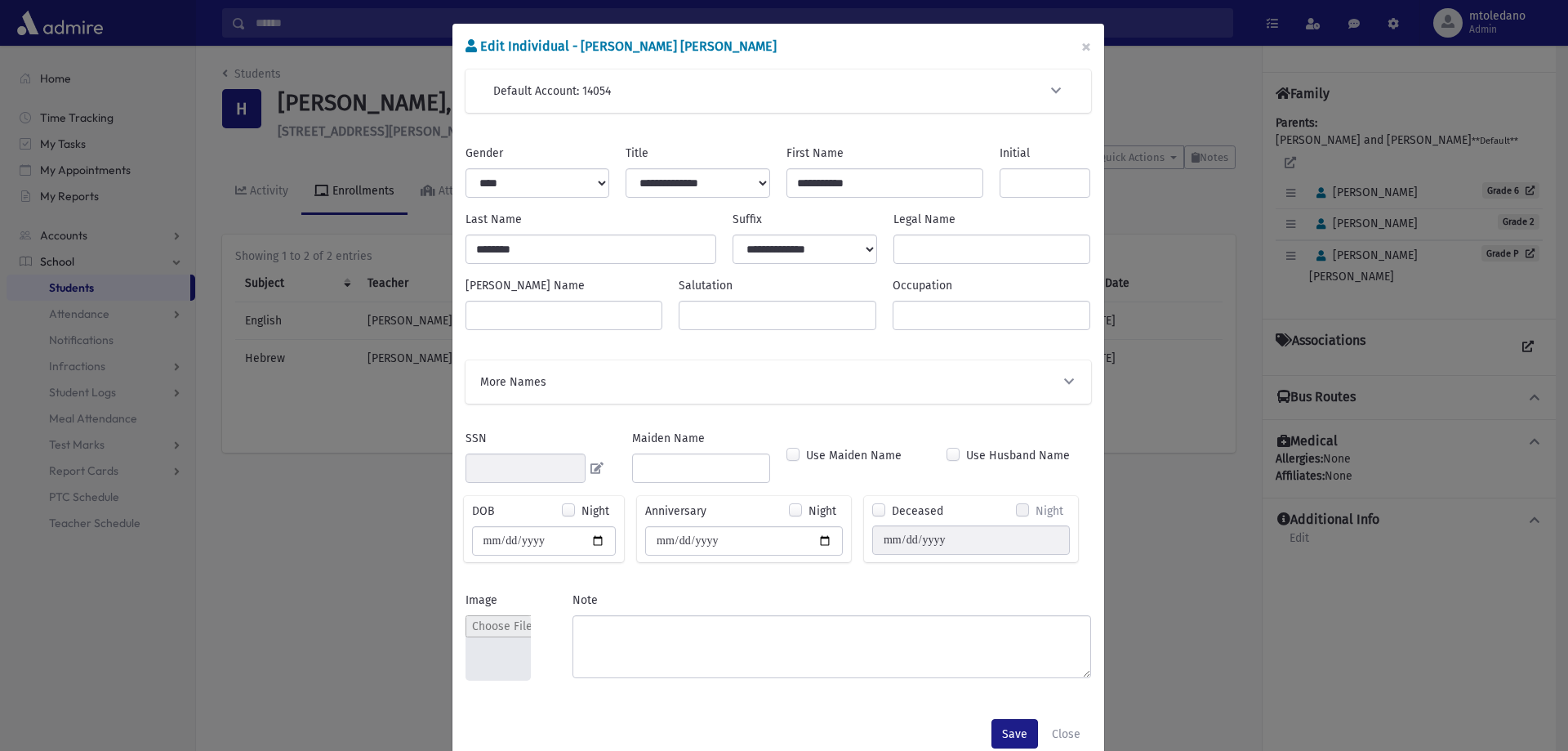
click at [1062, 379] on icon "button" at bounding box center [1069, 381] width 14 height 12
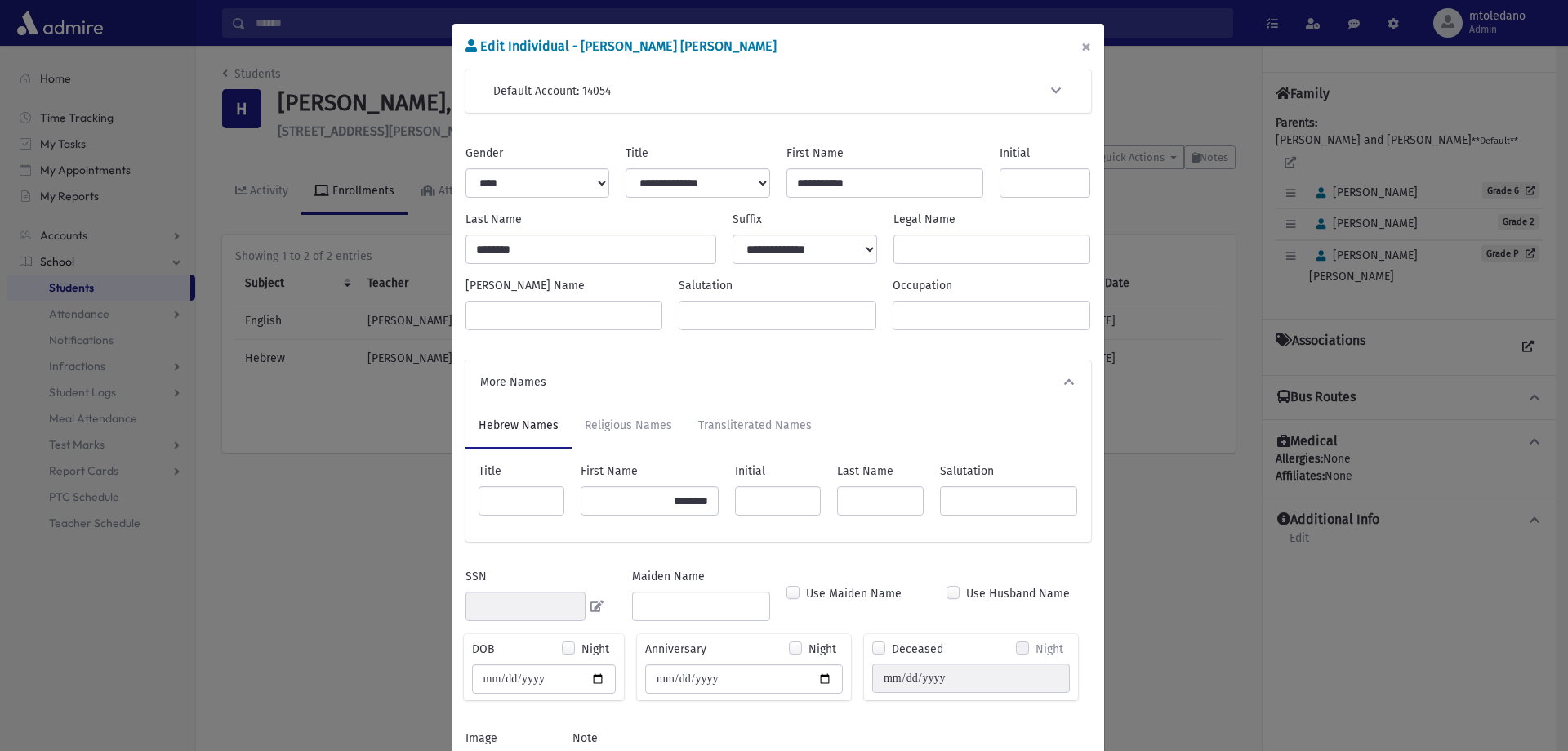
click at [1084, 48] on button "×" at bounding box center [1086, 46] width 36 height 46
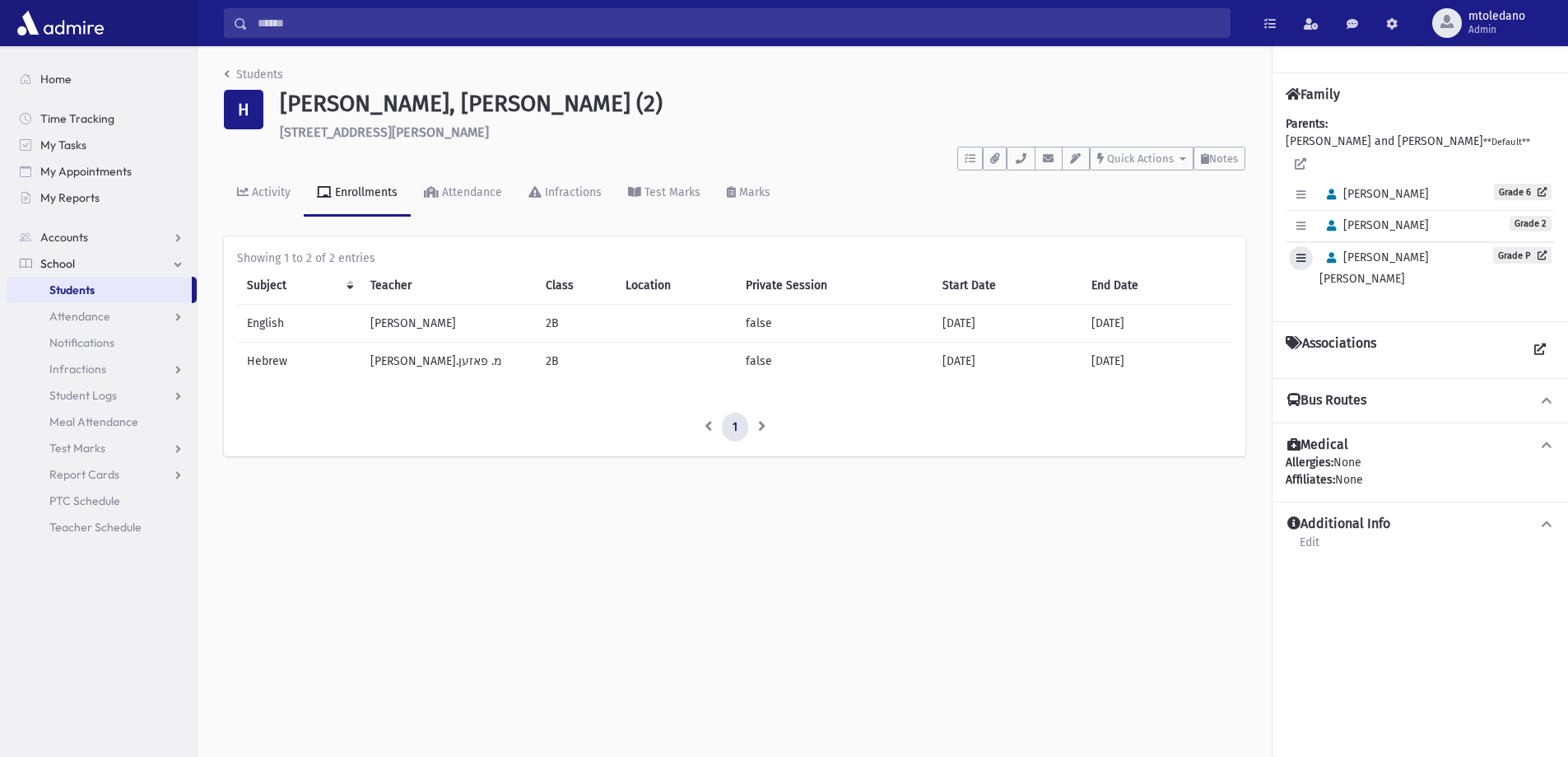
click at [1303, 253] on icon "button" at bounding box center [1301, 258] width 9 height 11
click at [1329, 285] on link "Edit Individual" at bounding box center [1355, 301] width 132 height 31
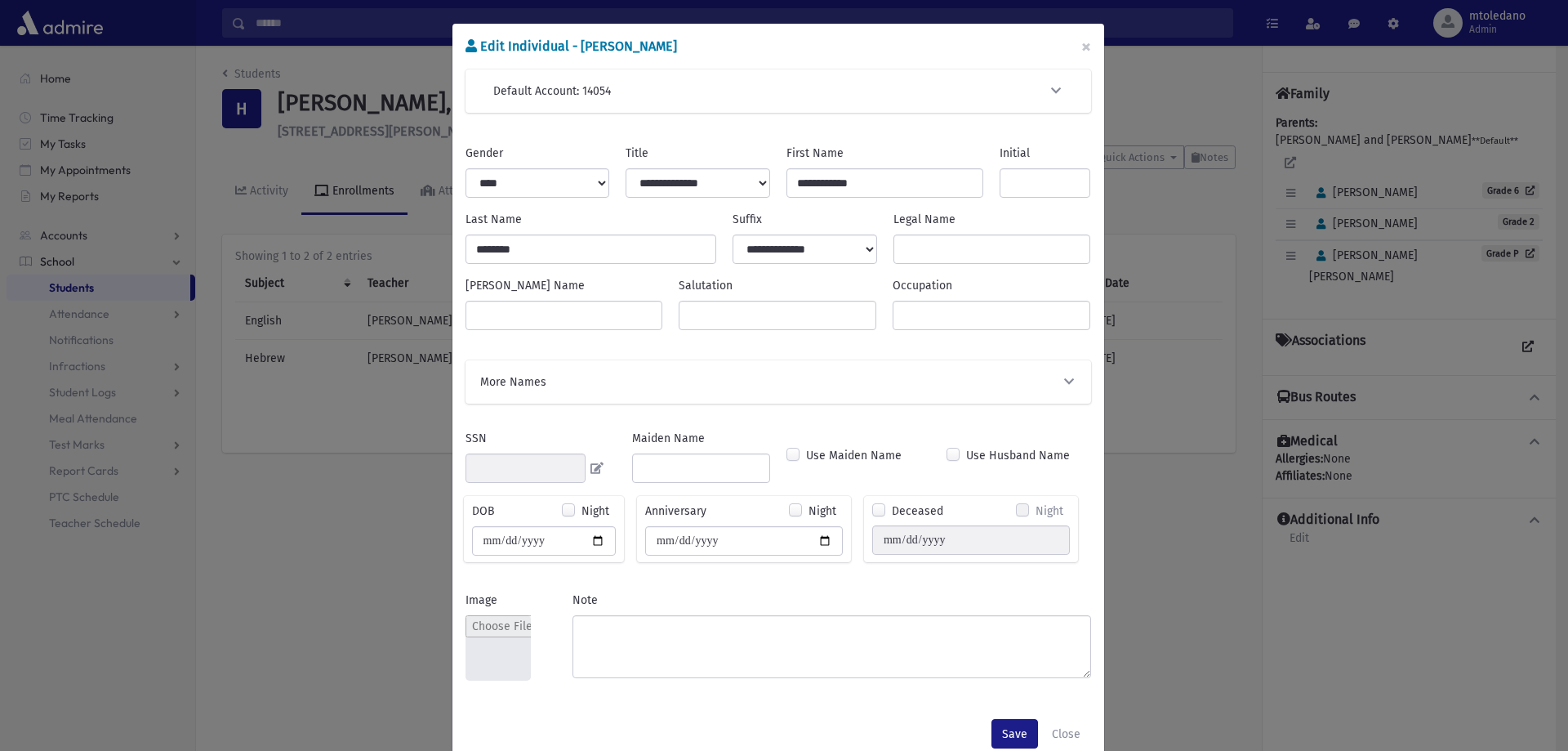
click at [671, 362] on div "More Names" at bounding box center [779, 382] width 625 height 43
click at [685, 385] on button "More Names" at bounding box center [778, 381] width 599 height 17
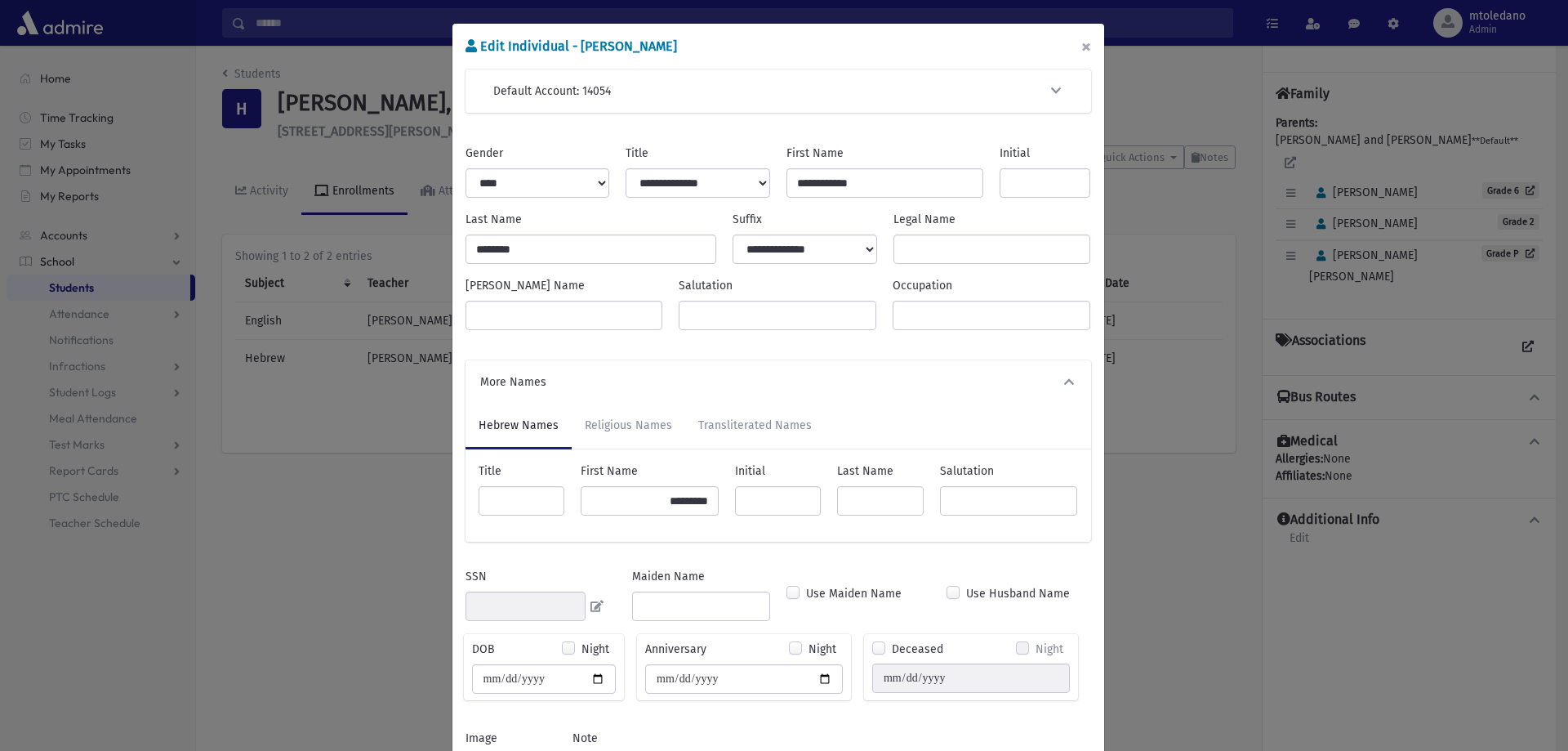
click at [1075, 52] on button "×" at bounding box center [1086, 46] width 36 height 46
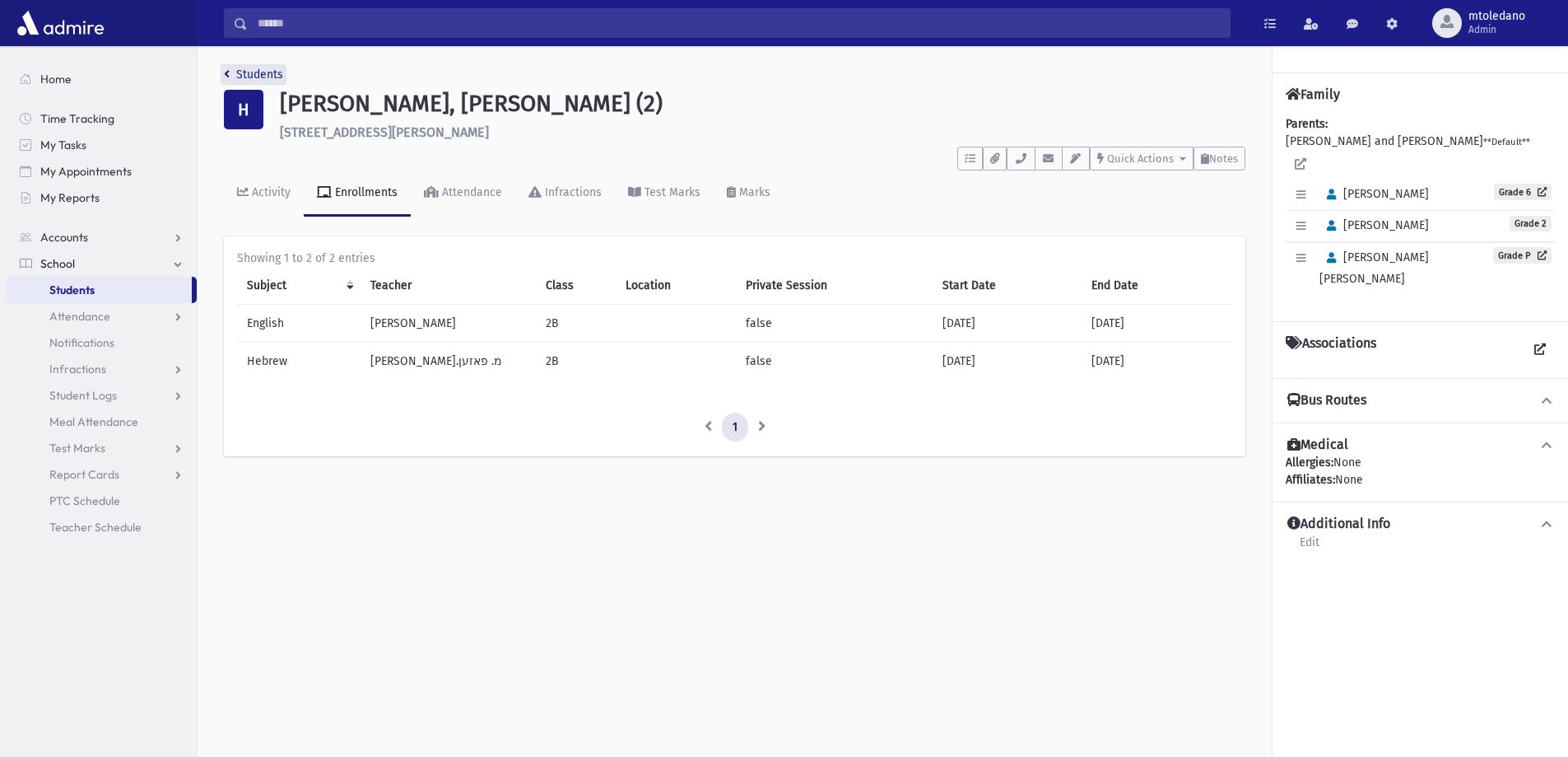
click at [257, 67] on link "Students" at bounding box center [253, 74] width 59 height 14
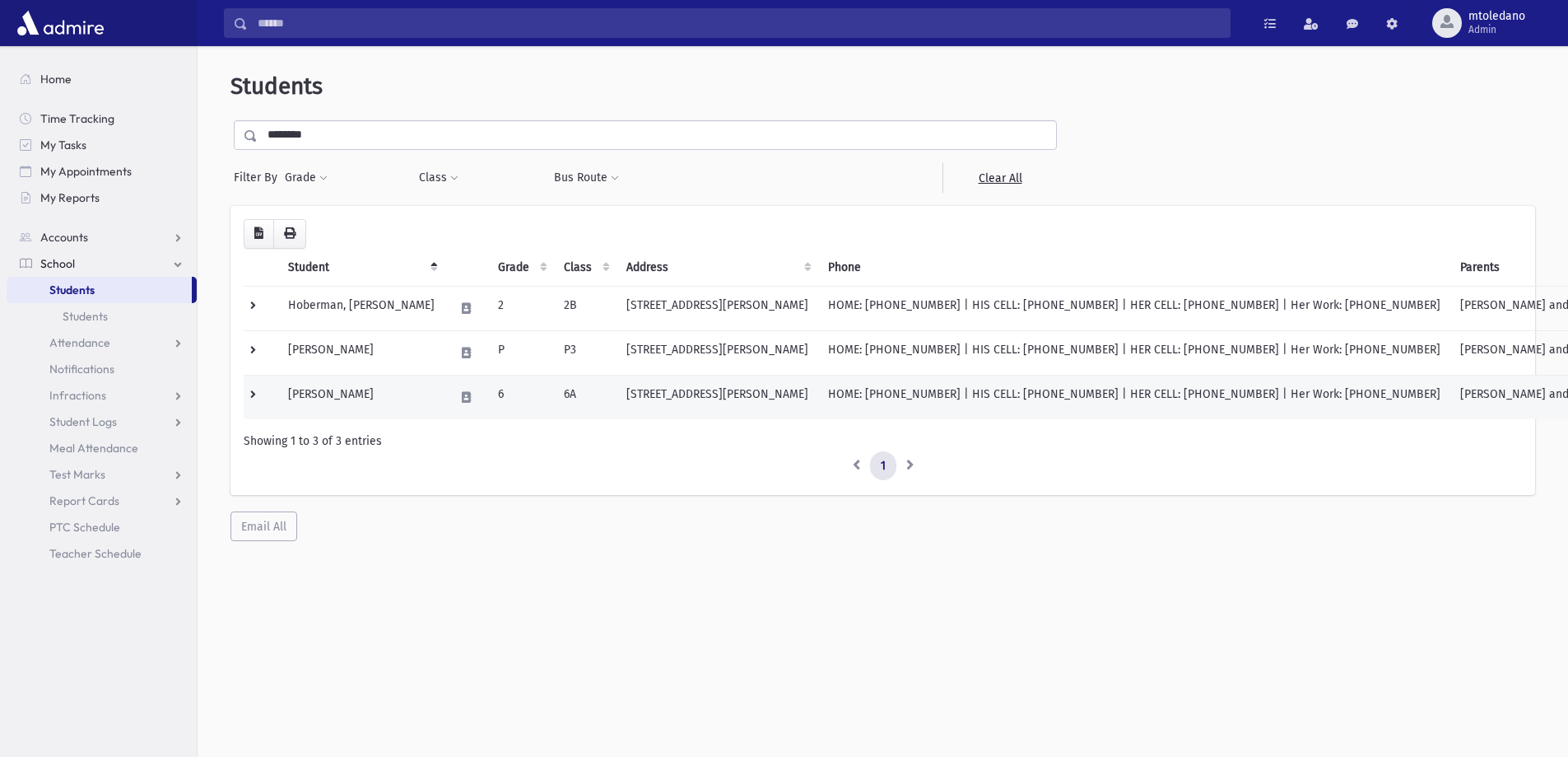
click at [347, 393] on td "[PERSON_NAME]" at bounding box center [361, 396] width 166 height 45
